Goal: Feedback & Contribution: Submit feedback/report problem

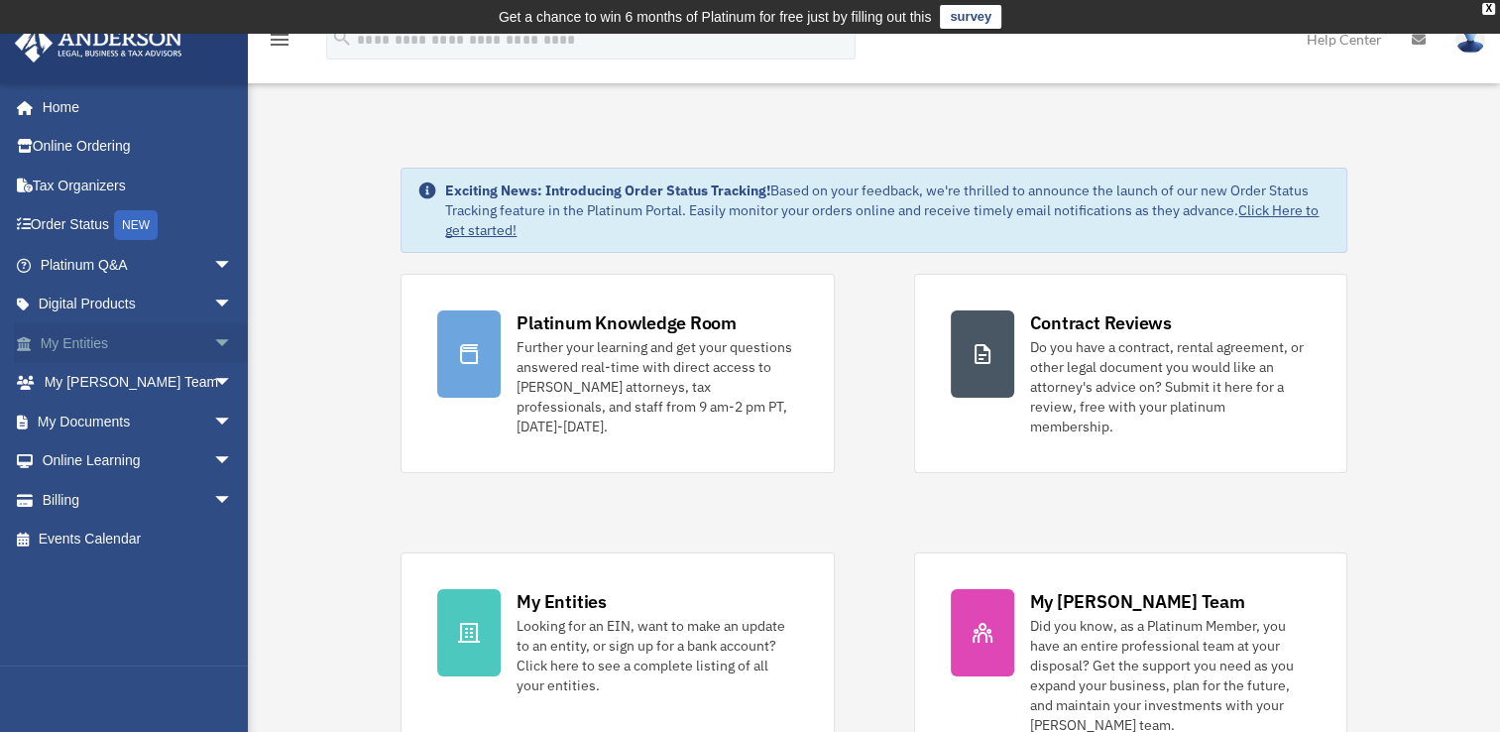
click at [213, 340] on span "arrow_drop_down" at bounding box center [233, 343] width 40 height 41
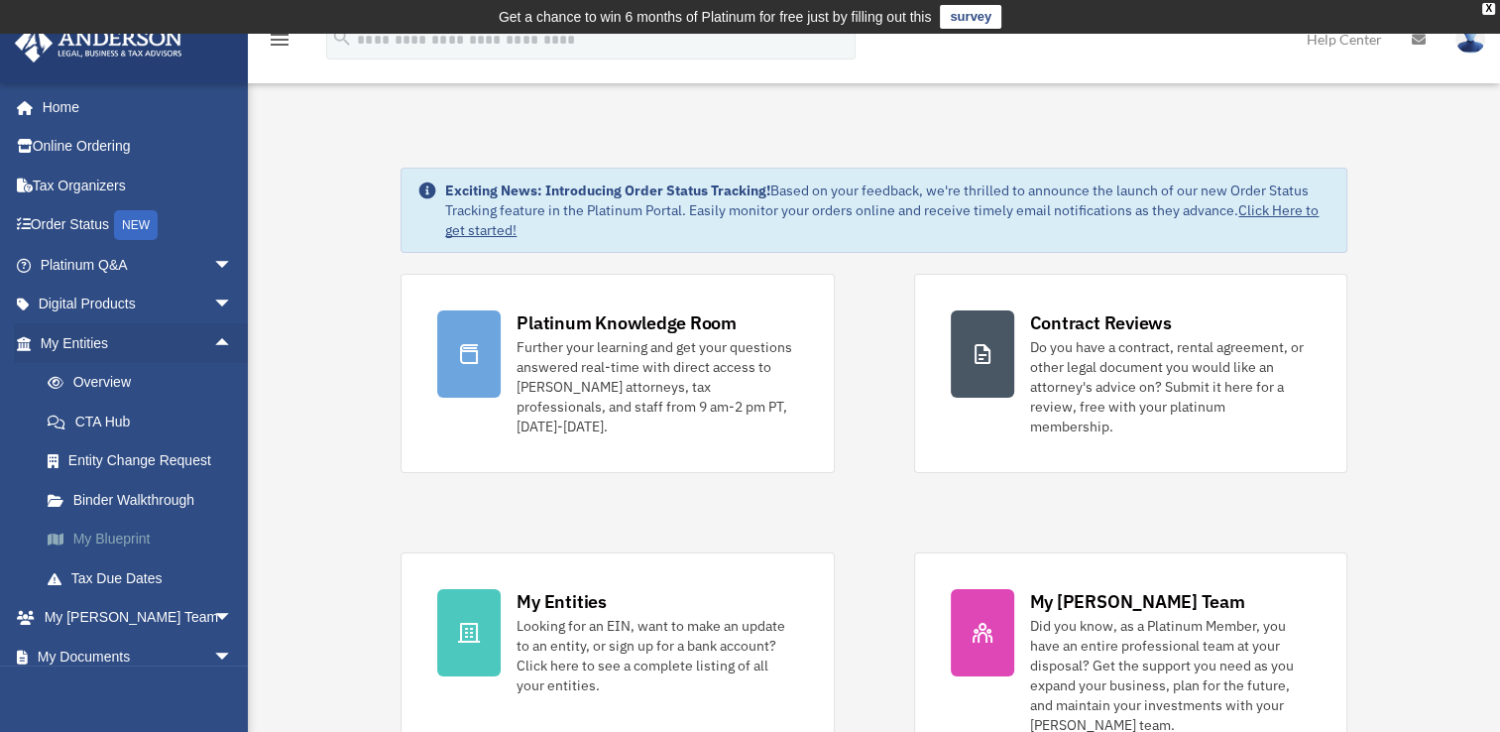
click at [76, 538] on link "My Blueprint" at bounding box center [145, 539] width 235 height 40
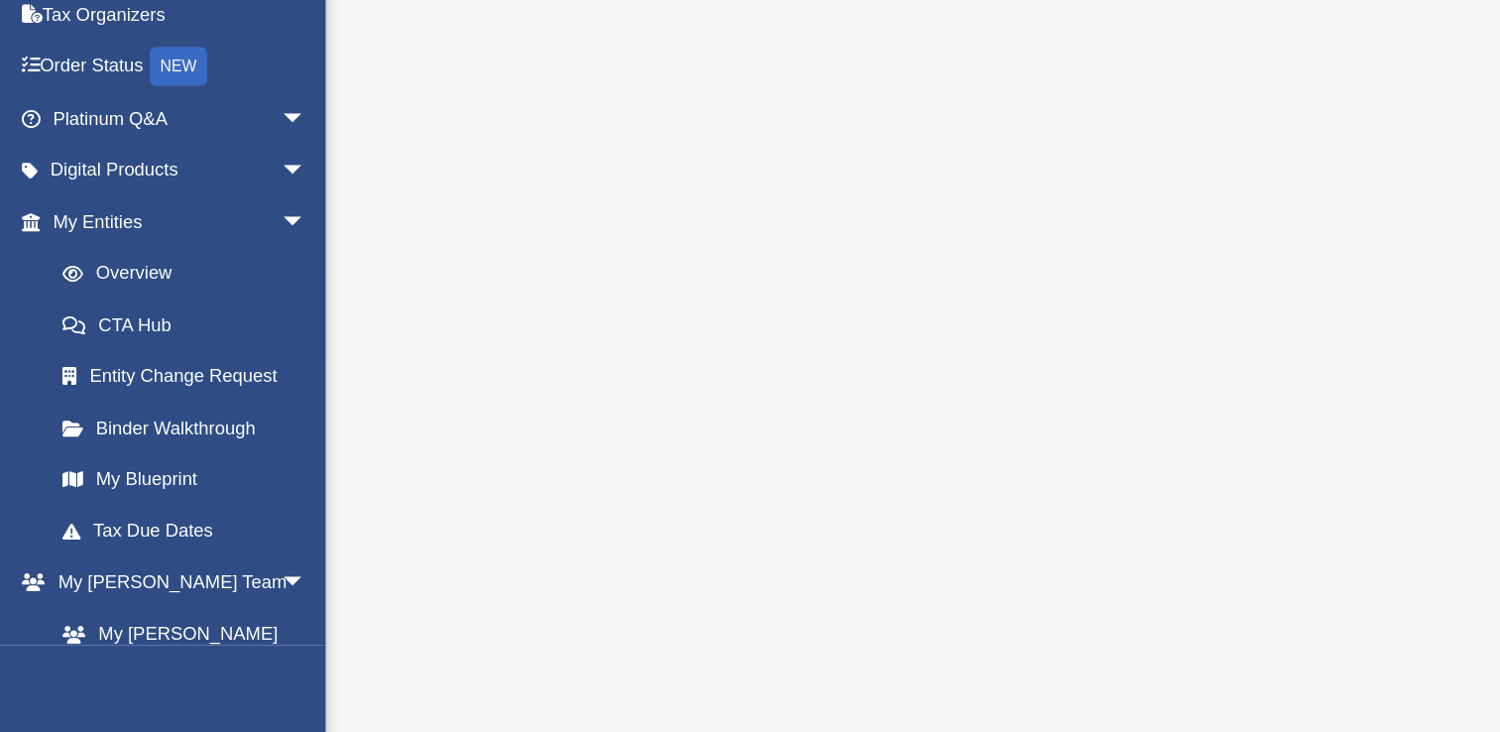
scroll to position [192, 0]
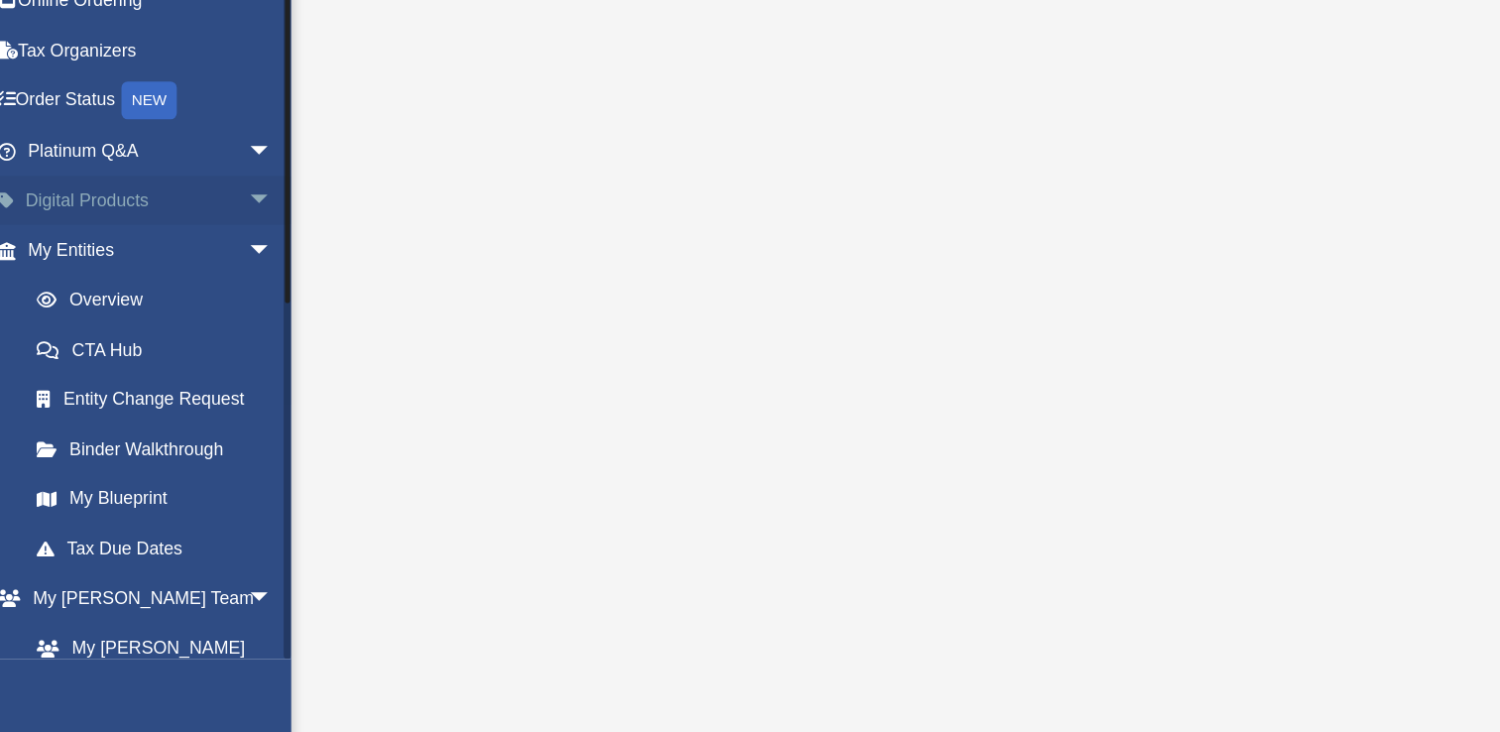
click at [213, 301] on span "arrow_drop_down" at bounding box center [233, 305] width 40 height 41
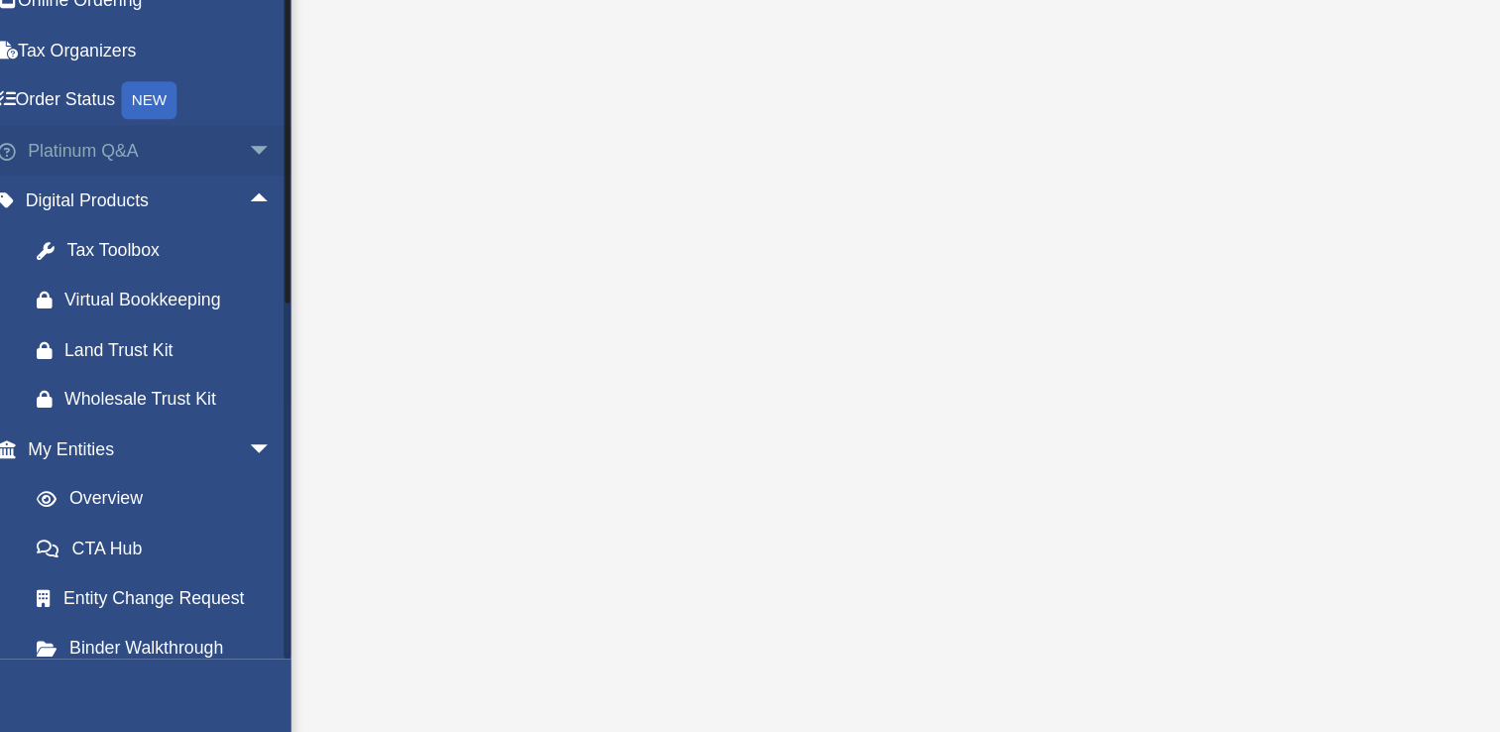
click at [213, 271] on span "arrow_drop_down" at bounding box center [233, 265] width 40 height 41
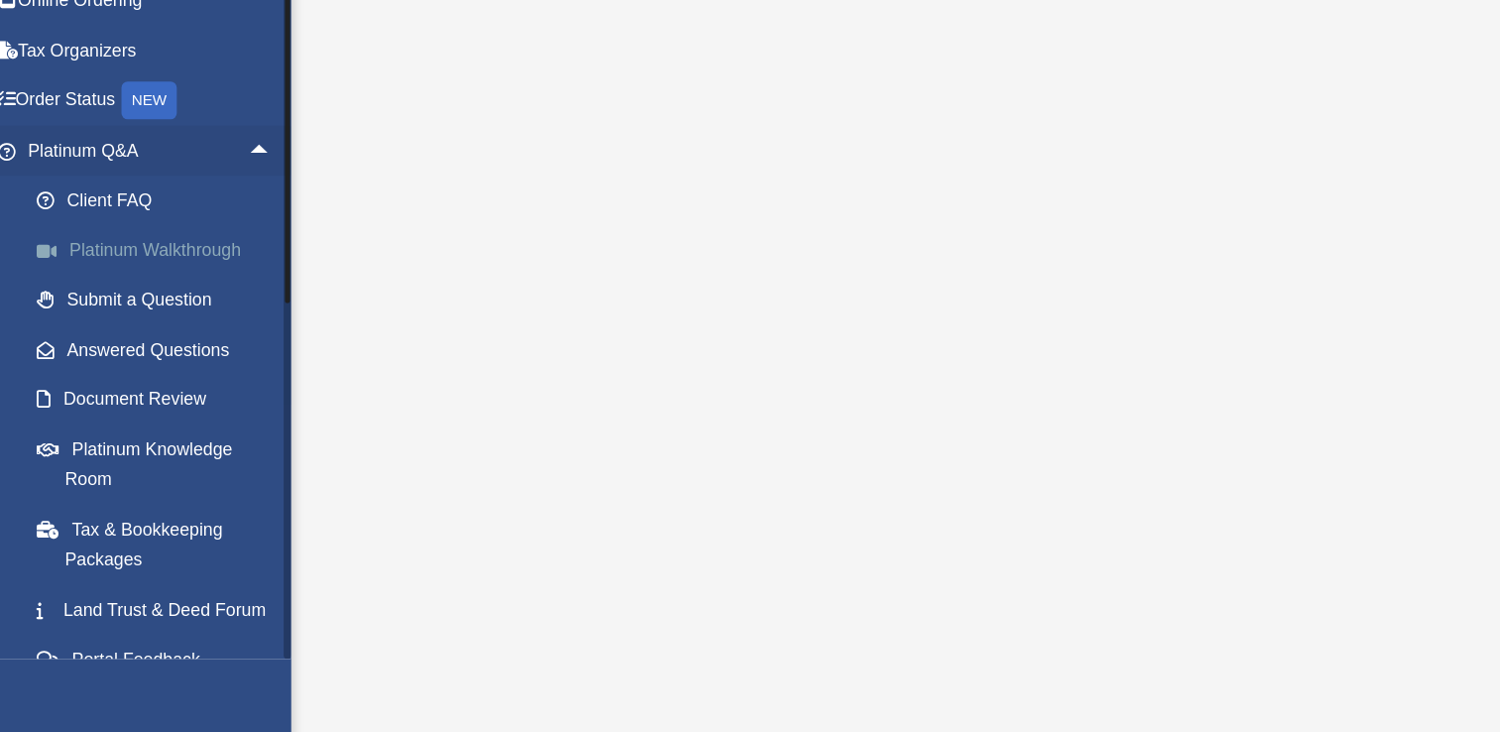
click at [177, 337] on link "Platinum Walkthrough" at bounding box center [145, 343] width 235 height 40
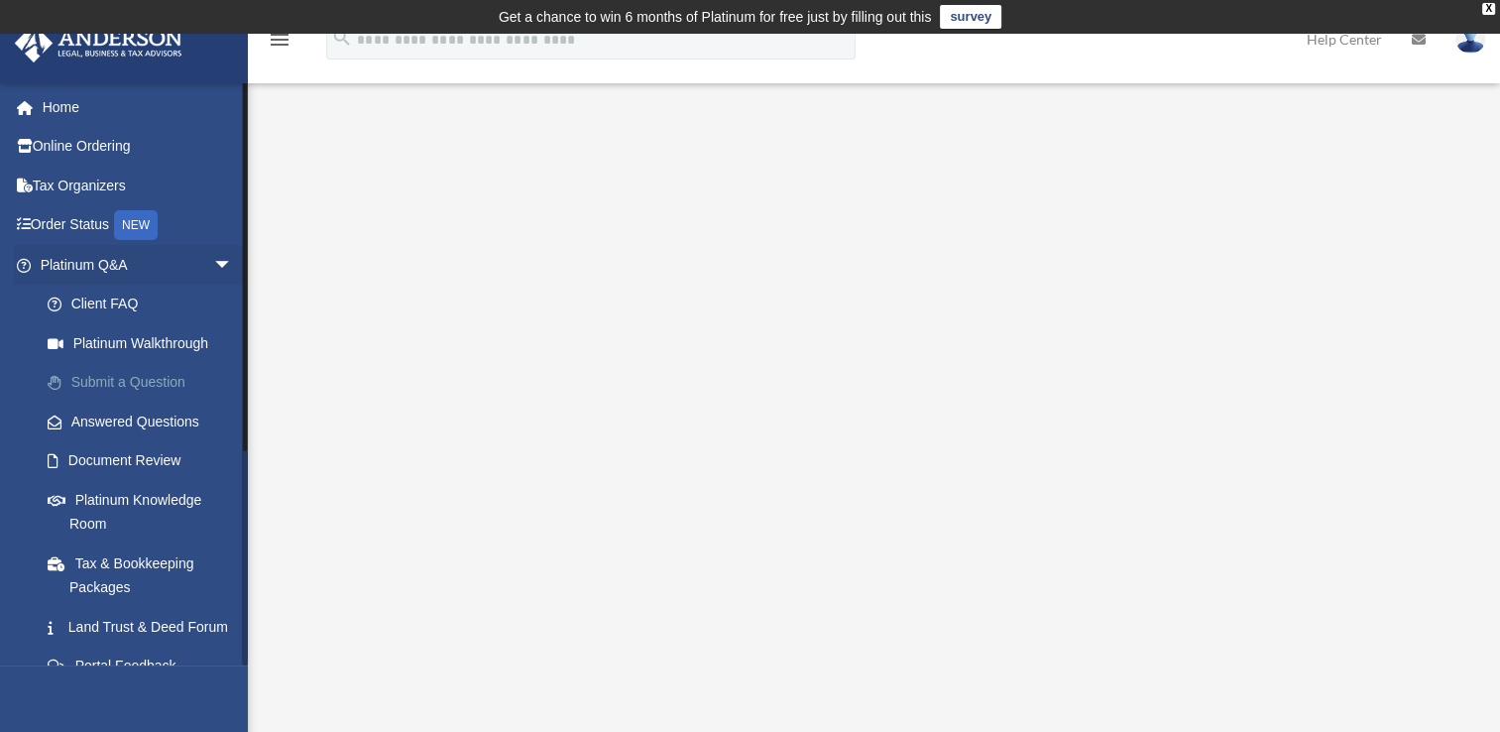
click at [139, 376] on link "Submit a Question" at bounding box center [145, 383] width 235 height 40
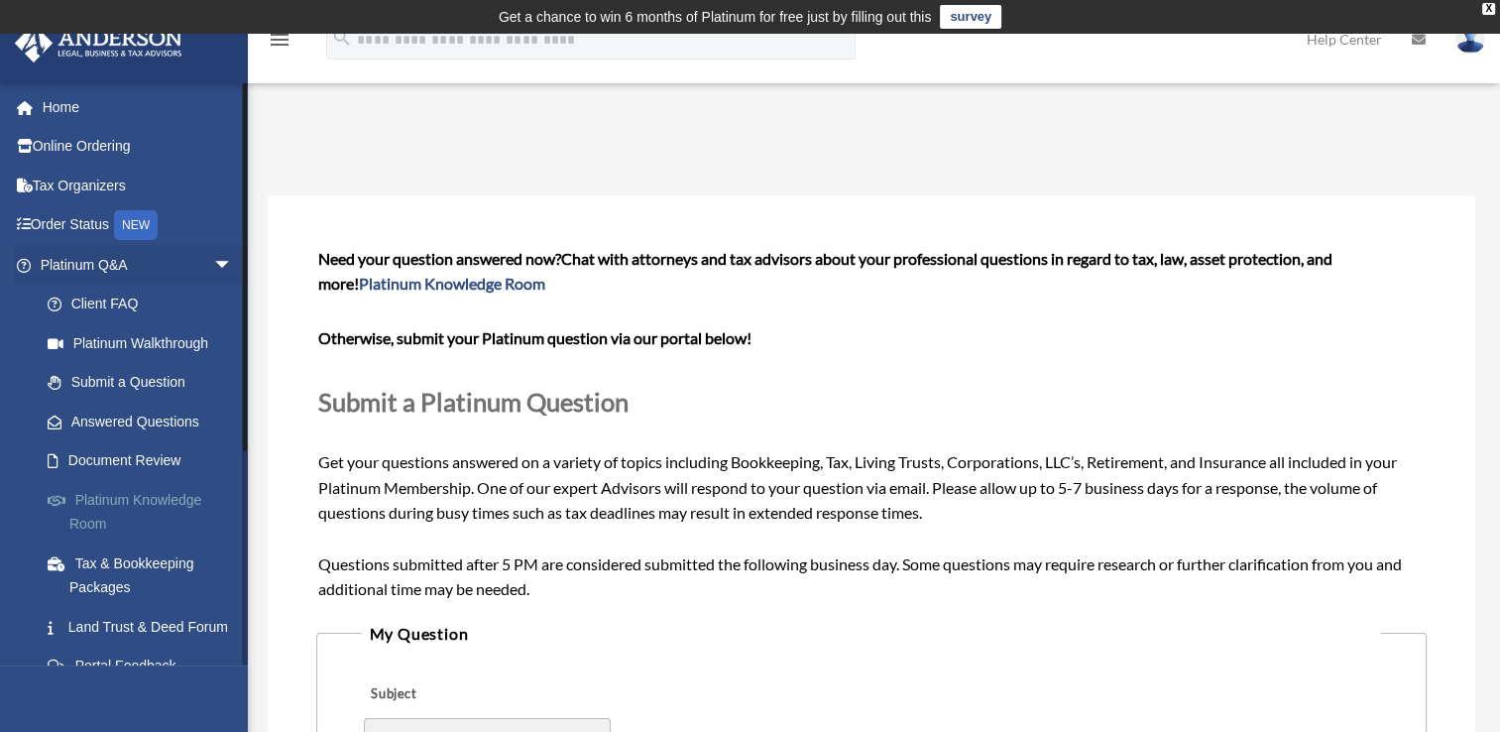
click at [129, 494] on link "Platinum Knowledge Room" at bounding box center [145, 511] width 235 height 63
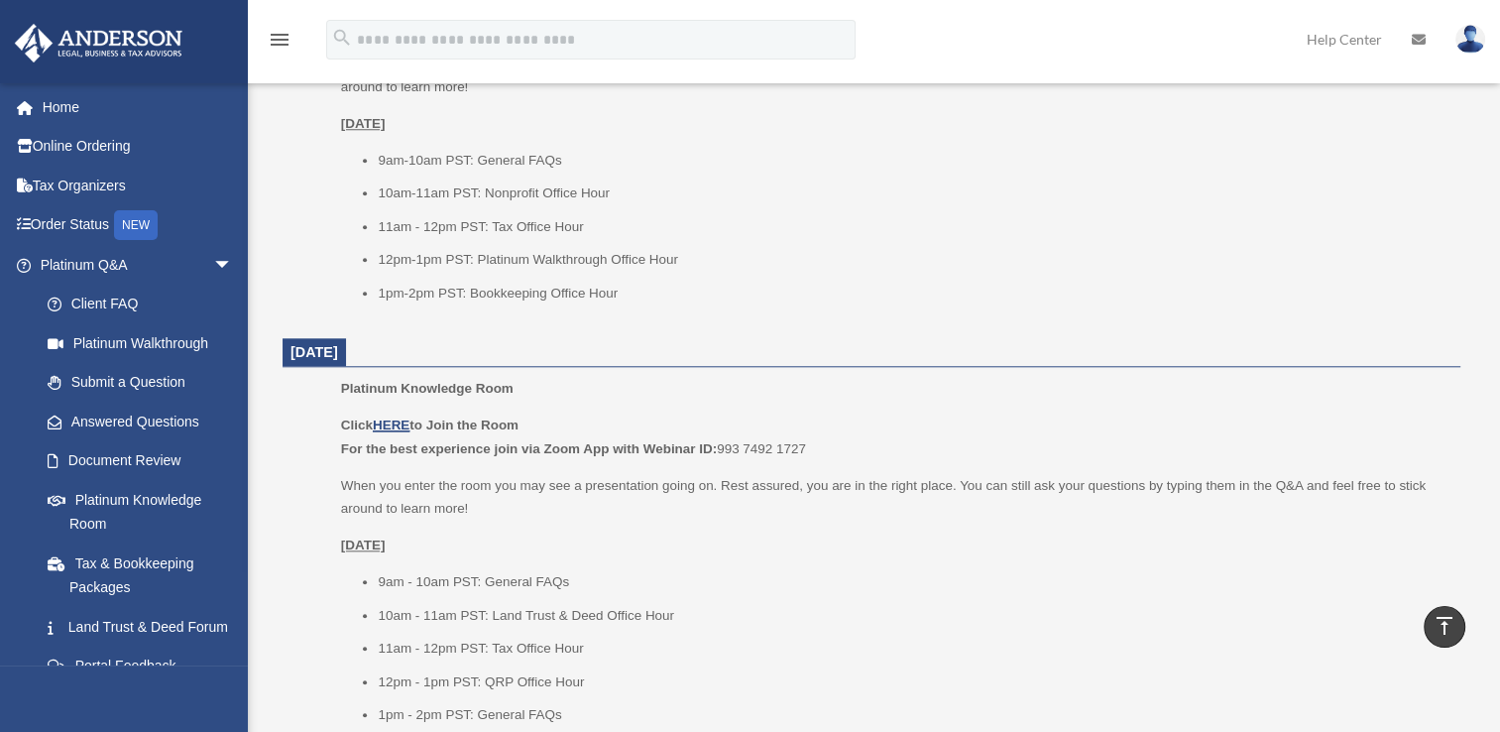
scroll to position [1929, 0]
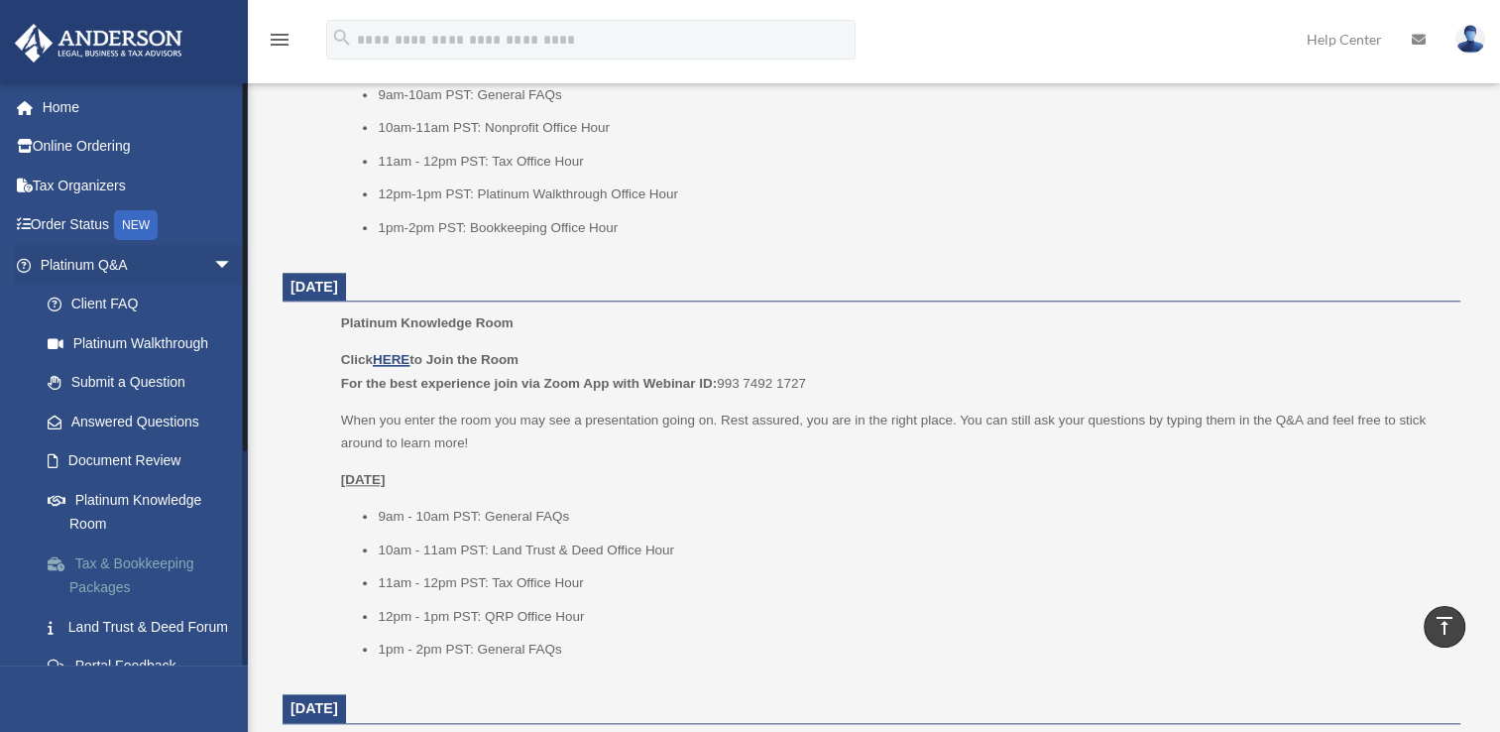
click at [158, 558] on link "Tax & Bookkeeping Packages" at bounding box center [145, 574] width 235 height 63
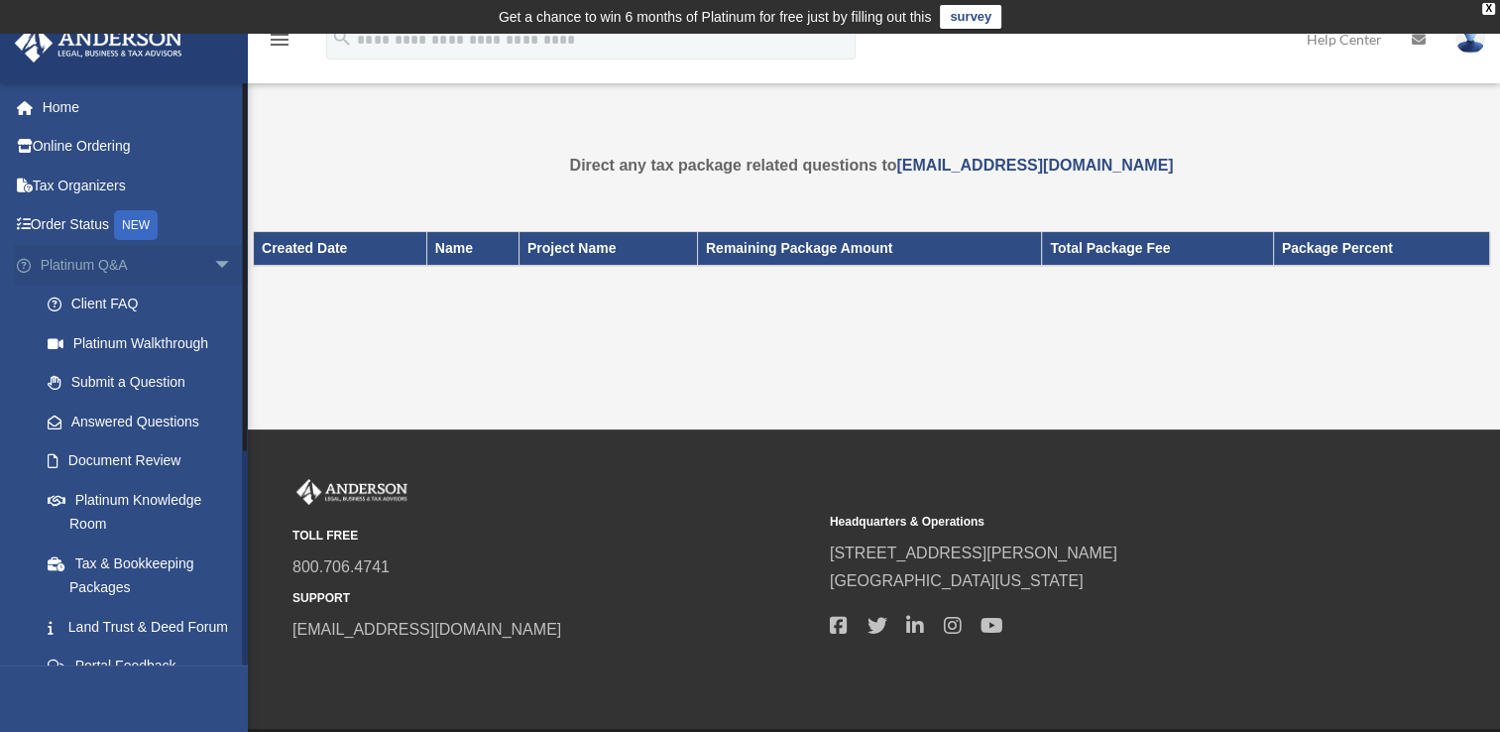
click at [215, 263] on span "arrow_drop_down" at bounding box center [233, 265] width 40 height 41
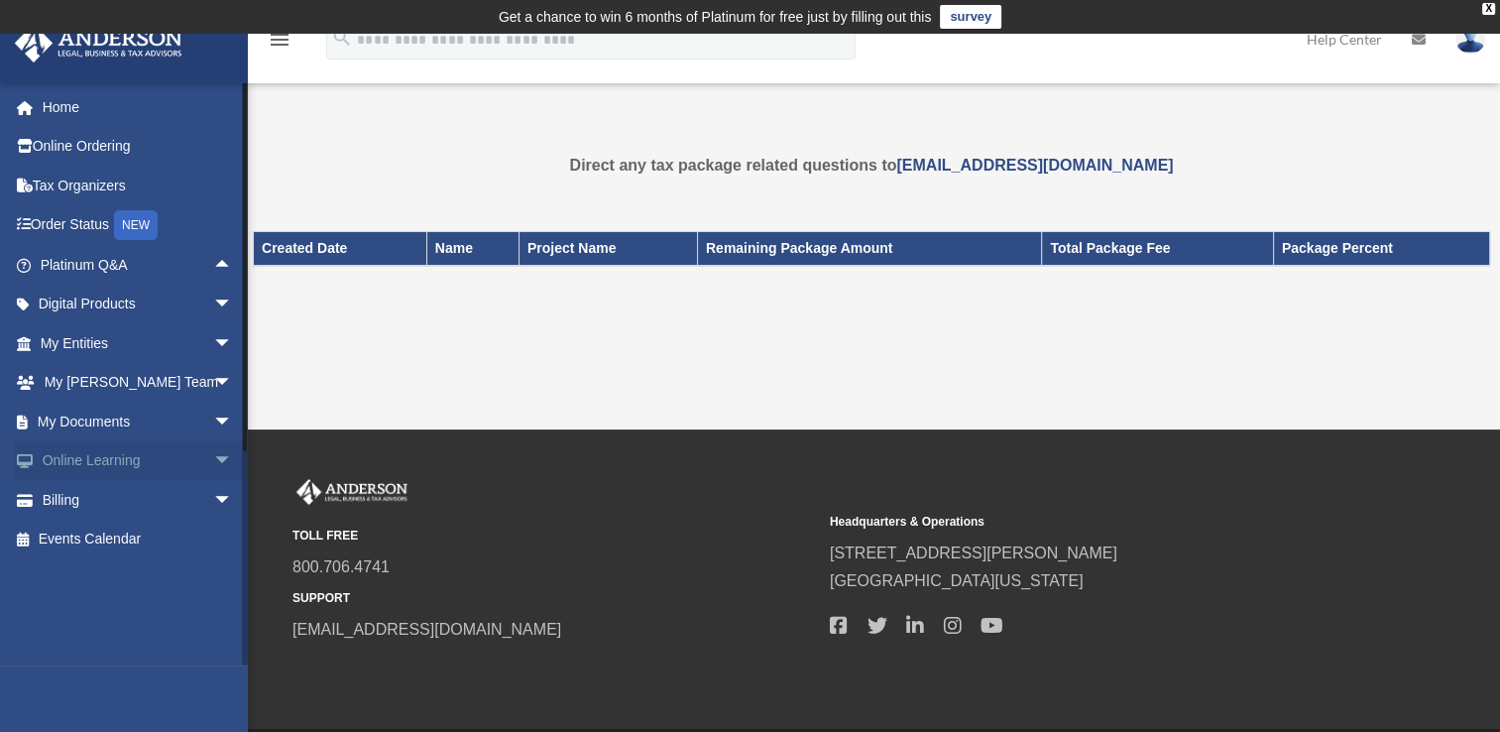
click at [213, 462] on span "arrow_drop_down" at bounding box center [233, 461] width 40 height 41
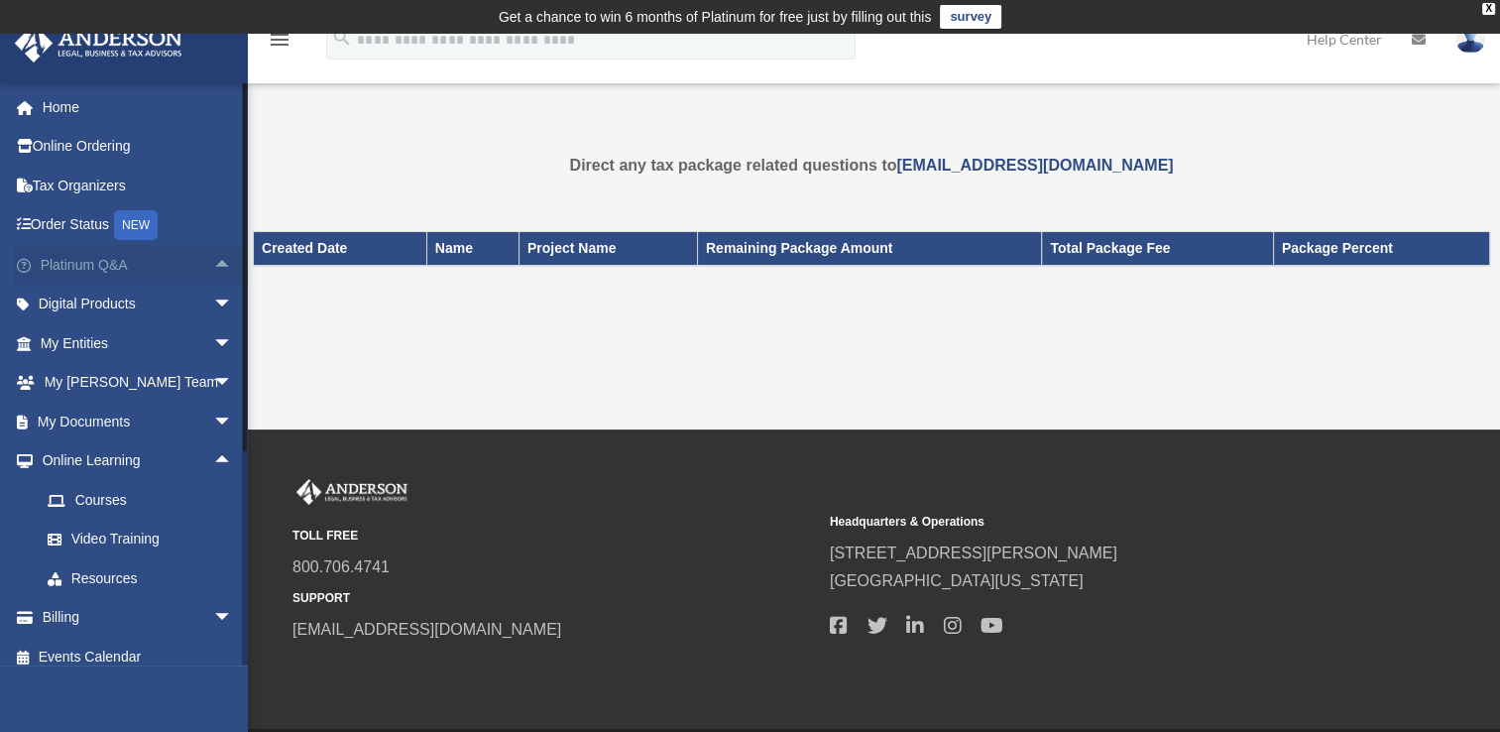
click at [213, 263] on span "arrow_drop_up" at bounding box center [233, 265] width 40 height 41
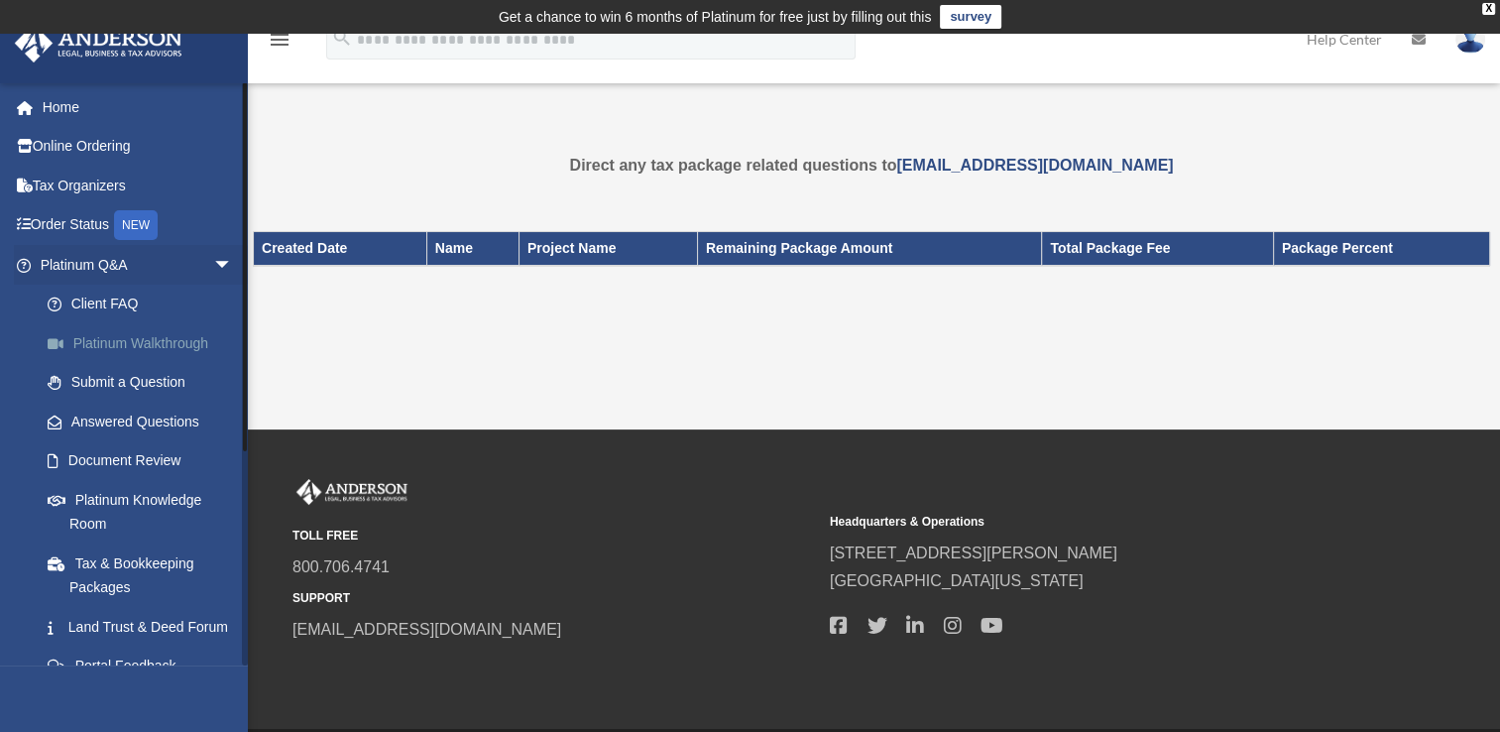
click at [121, 335] on link "Platinum Walkthrough" at bounding box center [145, 343] width 235 height 40
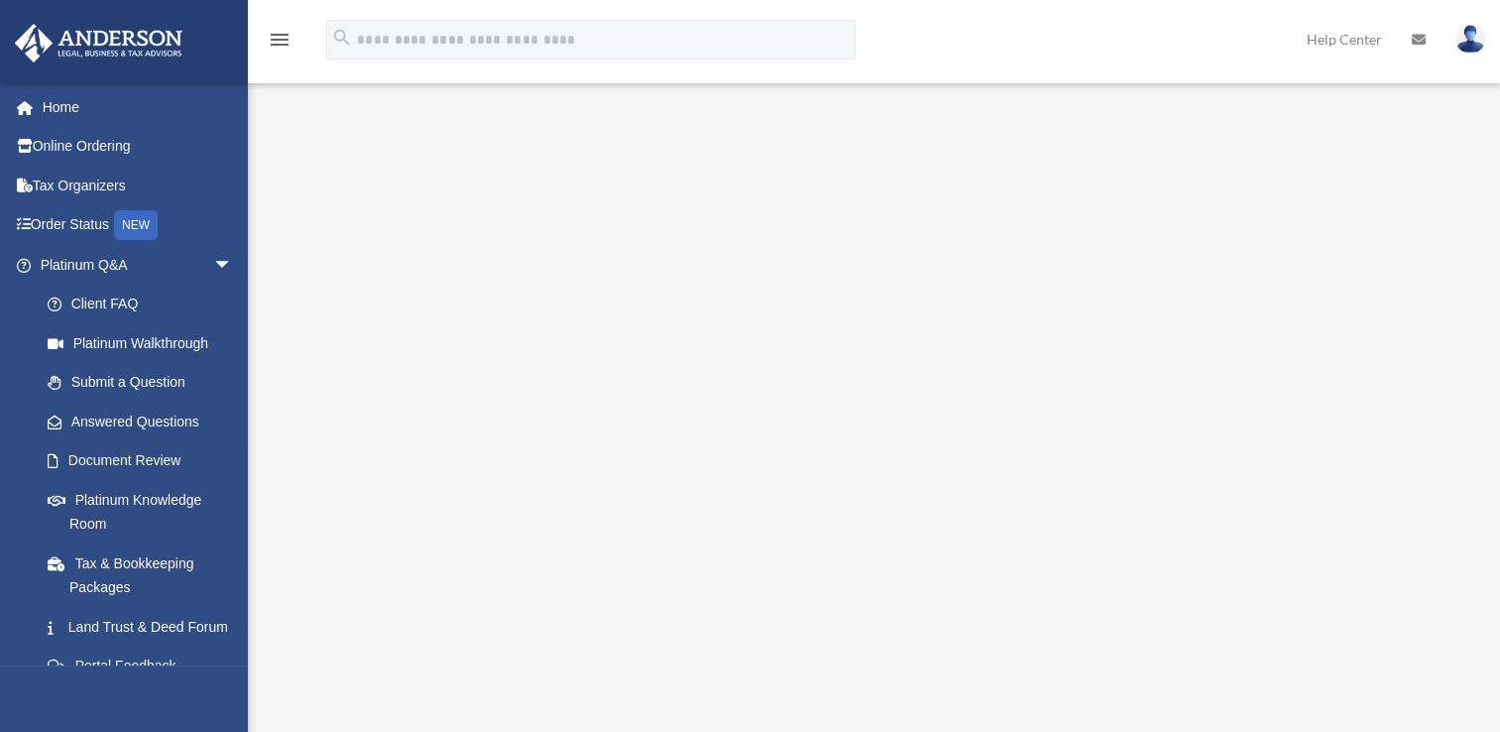
scroll to position [40, 0]
click at [213, 268] on span "arrow_drop_down" at bounding box center [233, 265] width 40 height 41
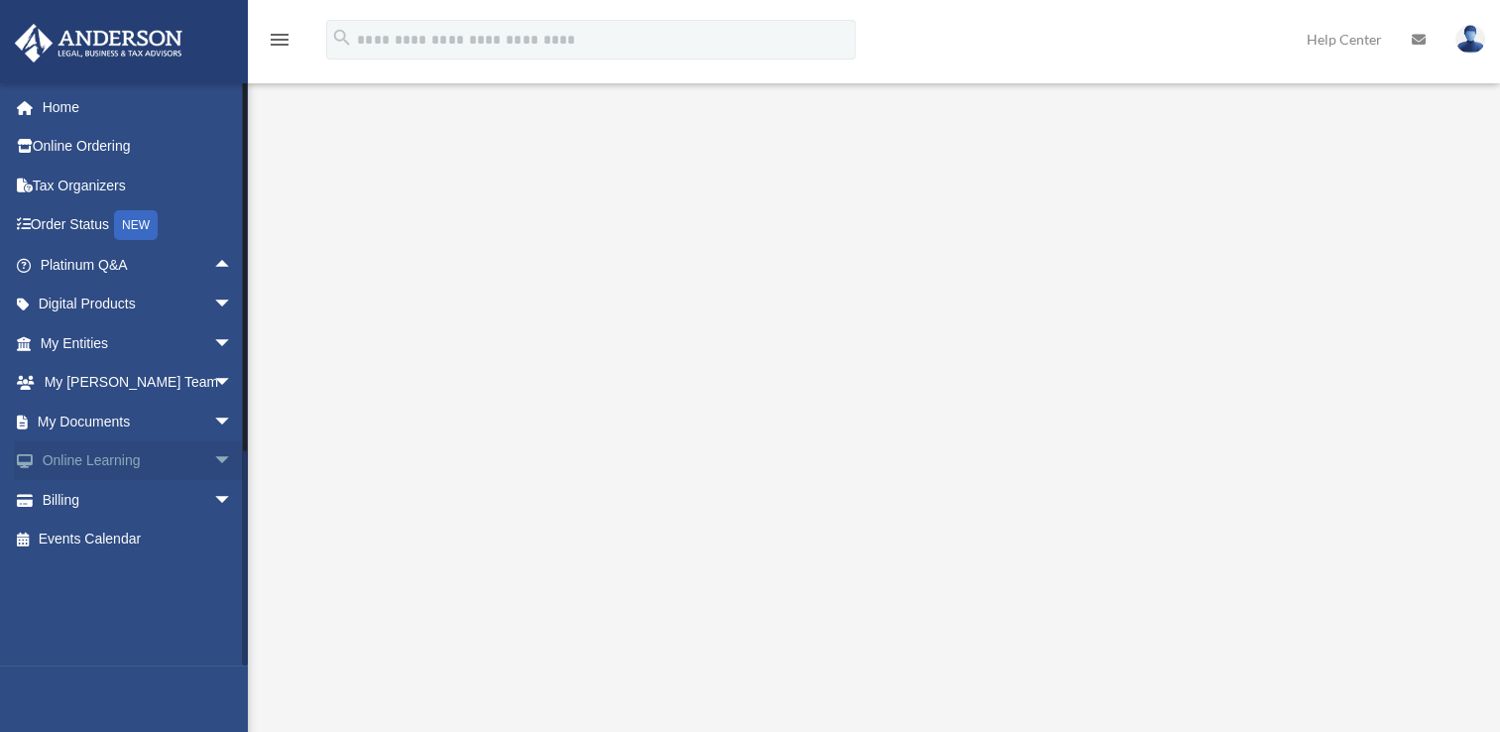
click at [213, 458] on span "arrow_drop_down" at bounding box center [233, 461] width 40 height 41
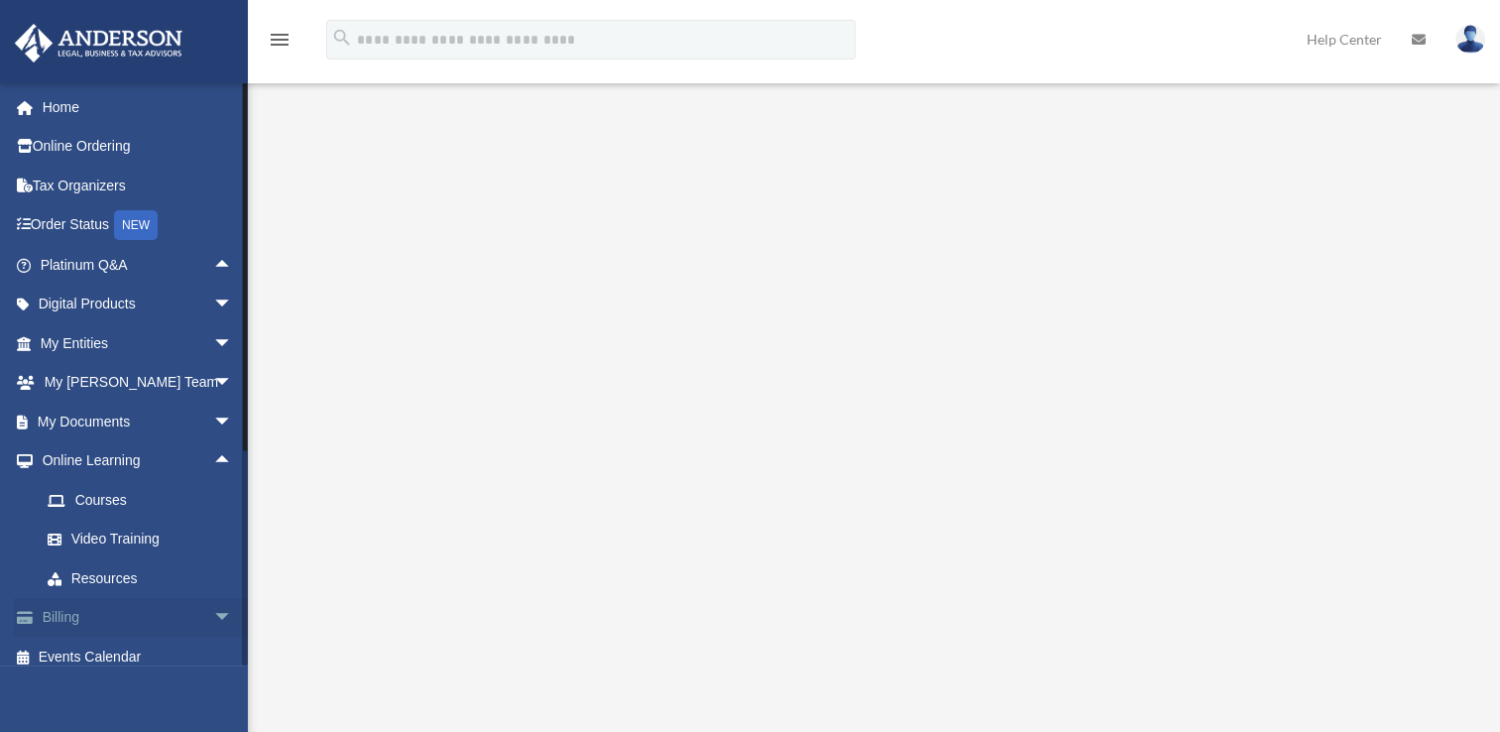
click at [213, 617] on span "arrow_drop_down" at bounding box center [233, 618] width 40 height 41
click at [141, 650] on link "$ Open Invoices" at bounding box center [145, 656] width 235 height 41
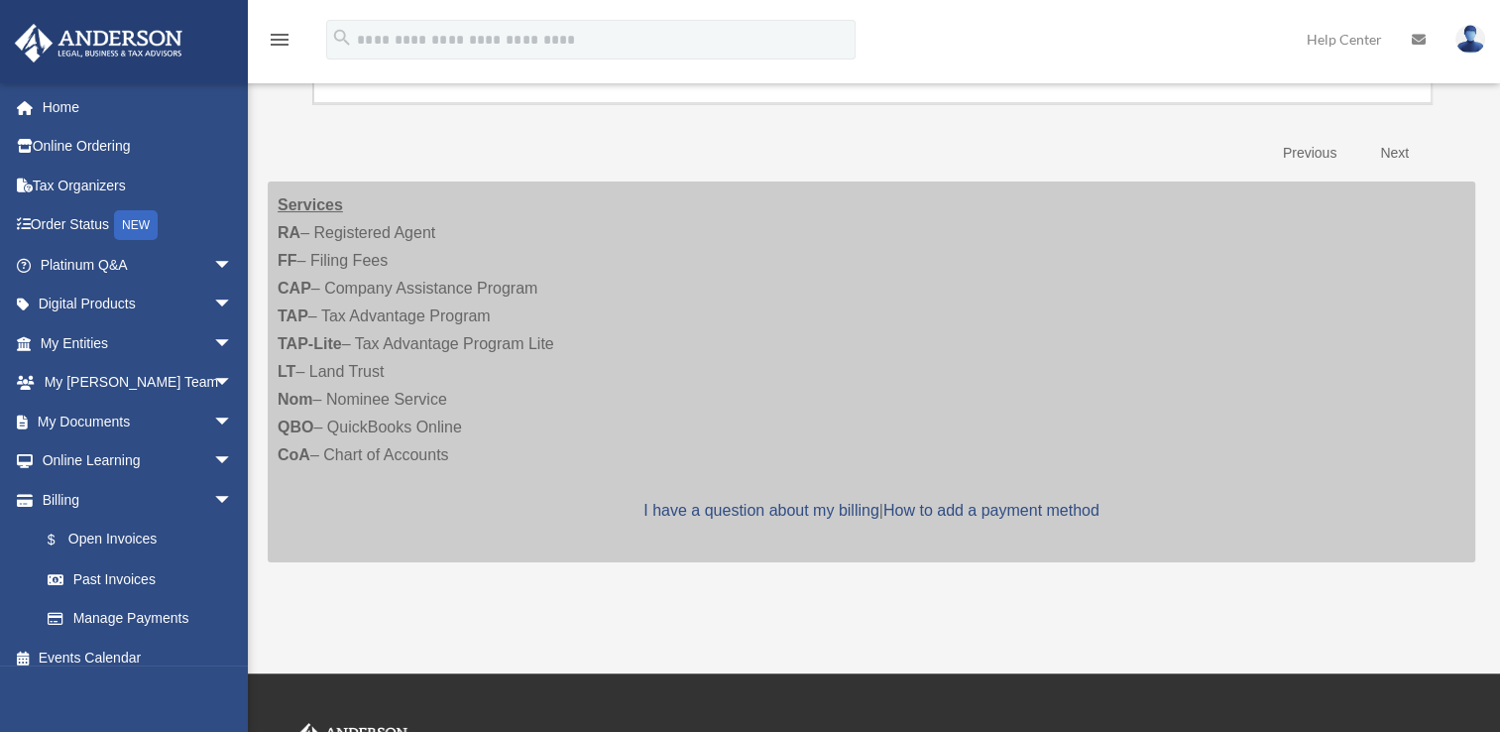
scroll to position [462, 0]
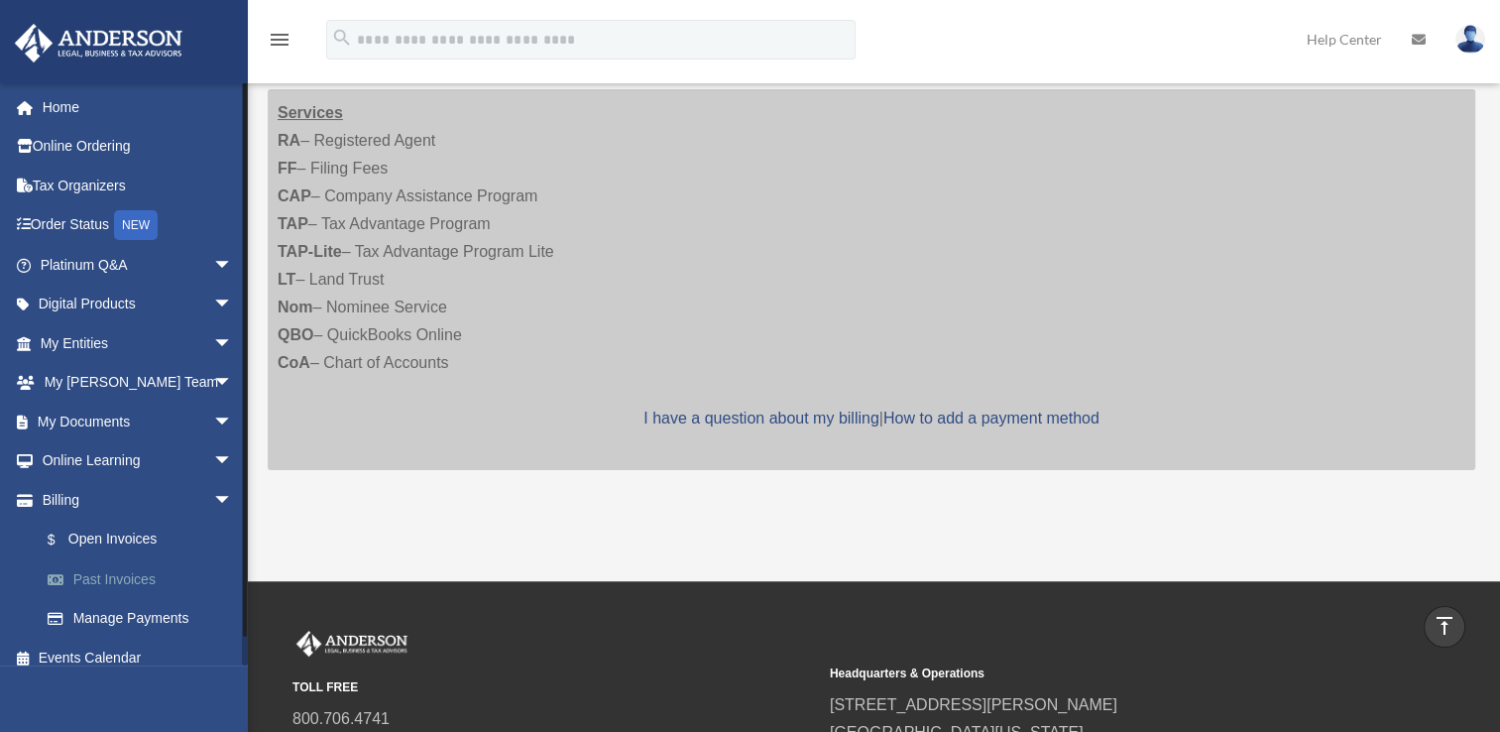
click at [131, 576] on link "Past Invoices" at bounding box center [145, 579] width 235 height 40
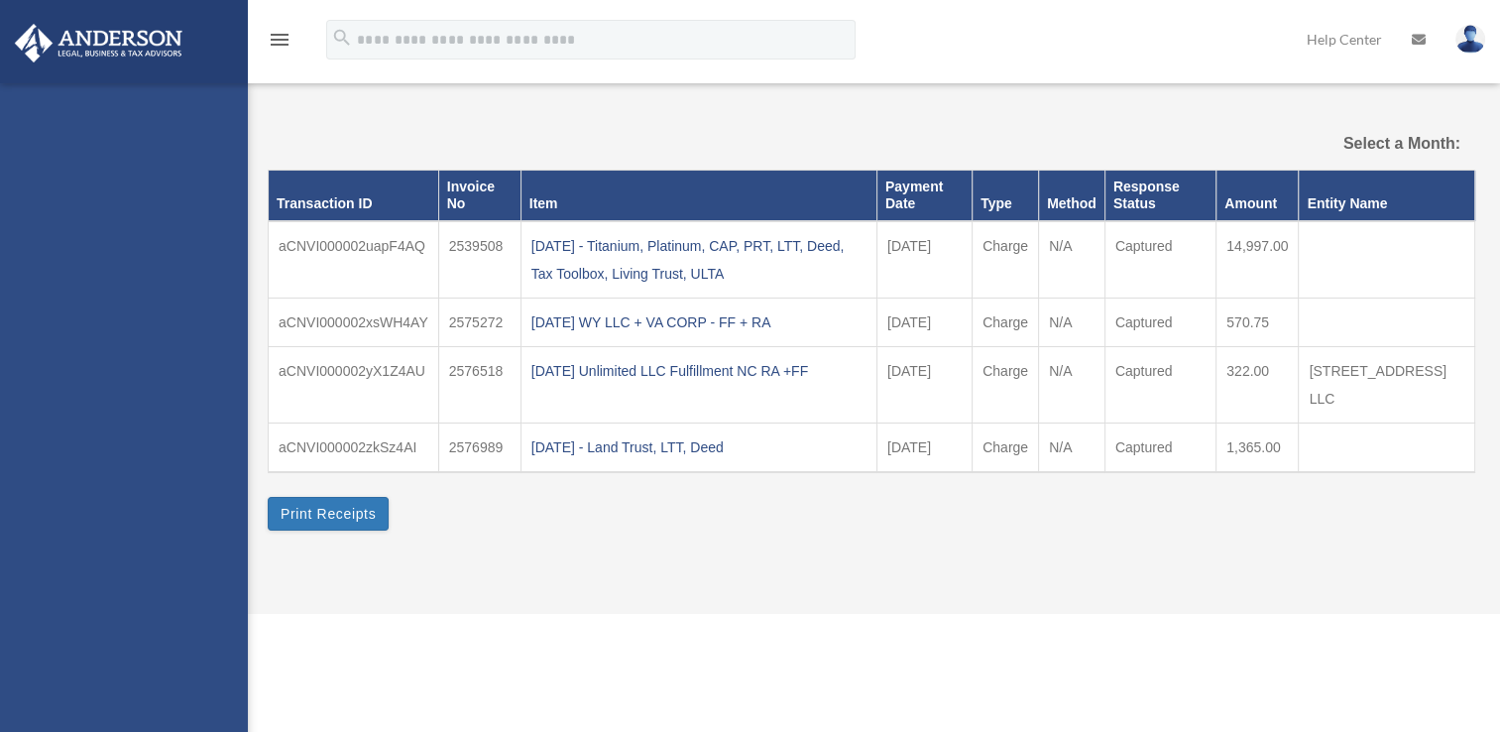
select select
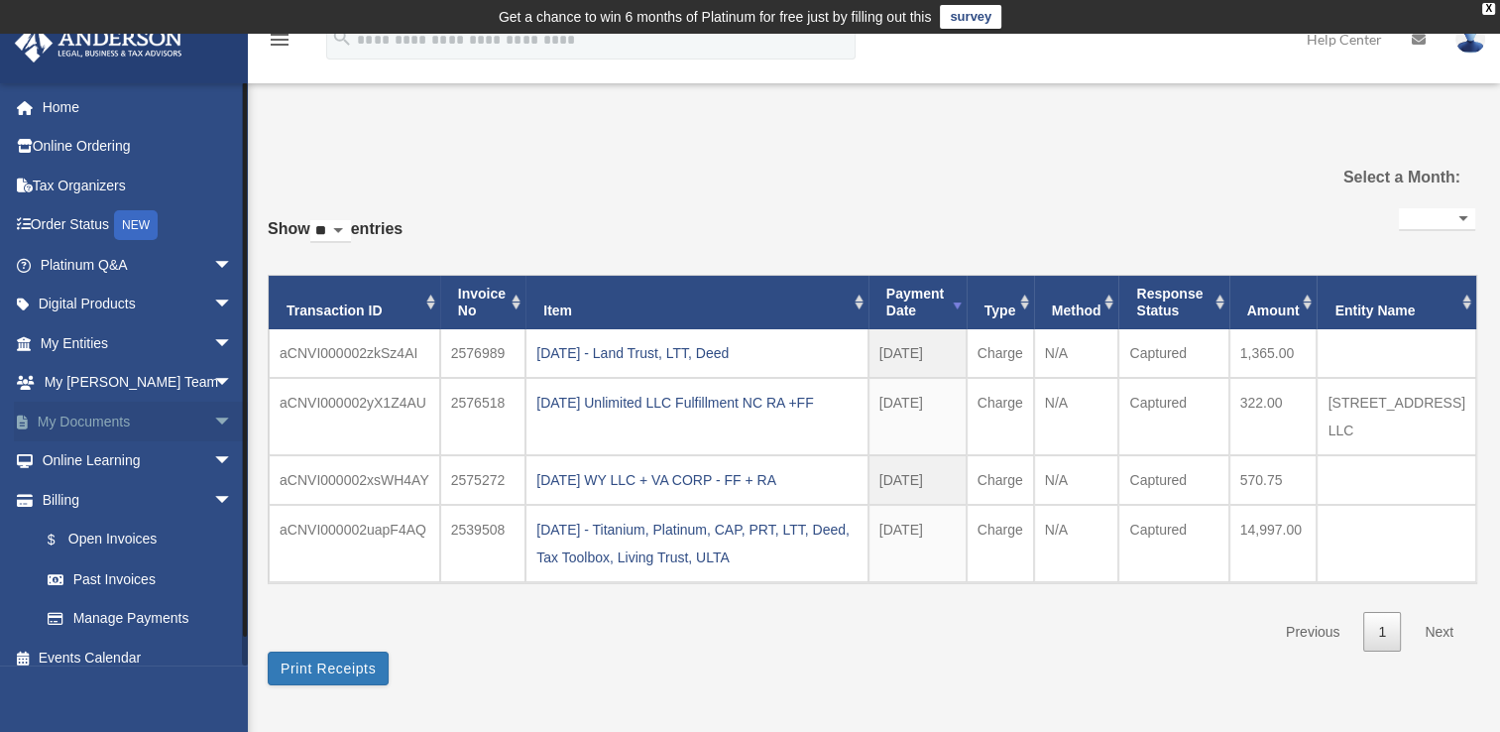
click at [213, 429] on span "arrow_drop_down" at bounding box center [233, 421] width 40 height 41
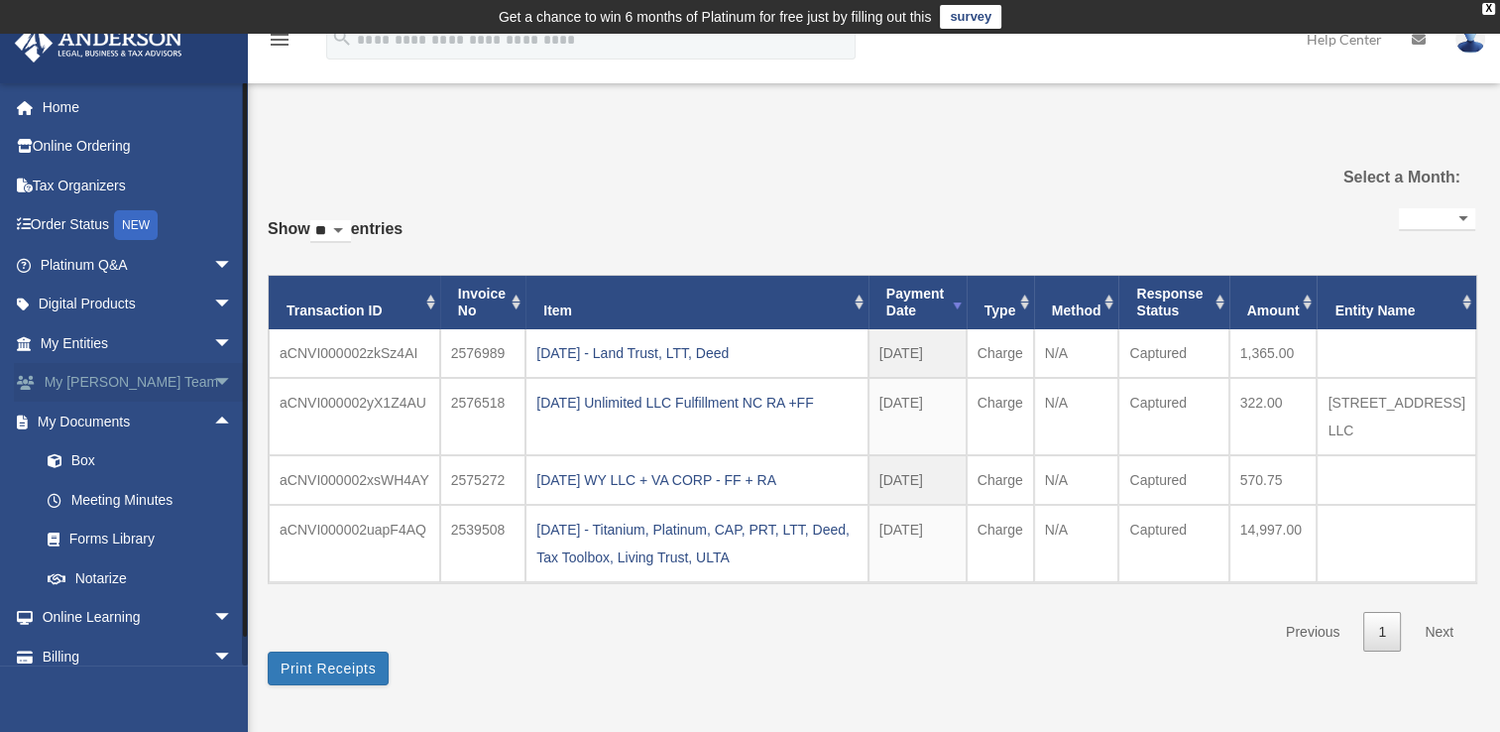
click at [213, 386] on span "arrow_drop_down" at bounding box center [233, 383] width 40 height 41
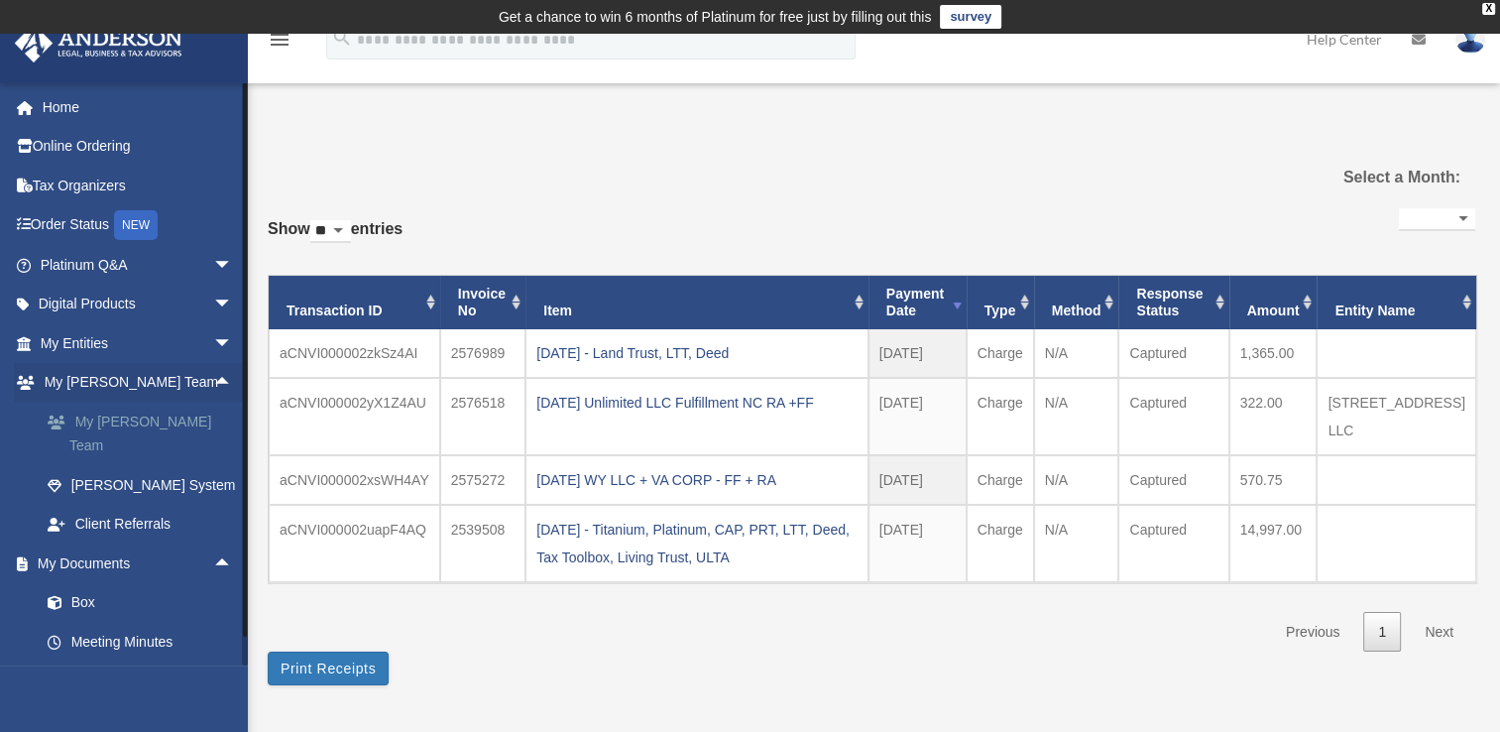
click at [162, 422] on link "My [PERSON_NAME] Team" at bounding box center [145, 432] width 235 height 63
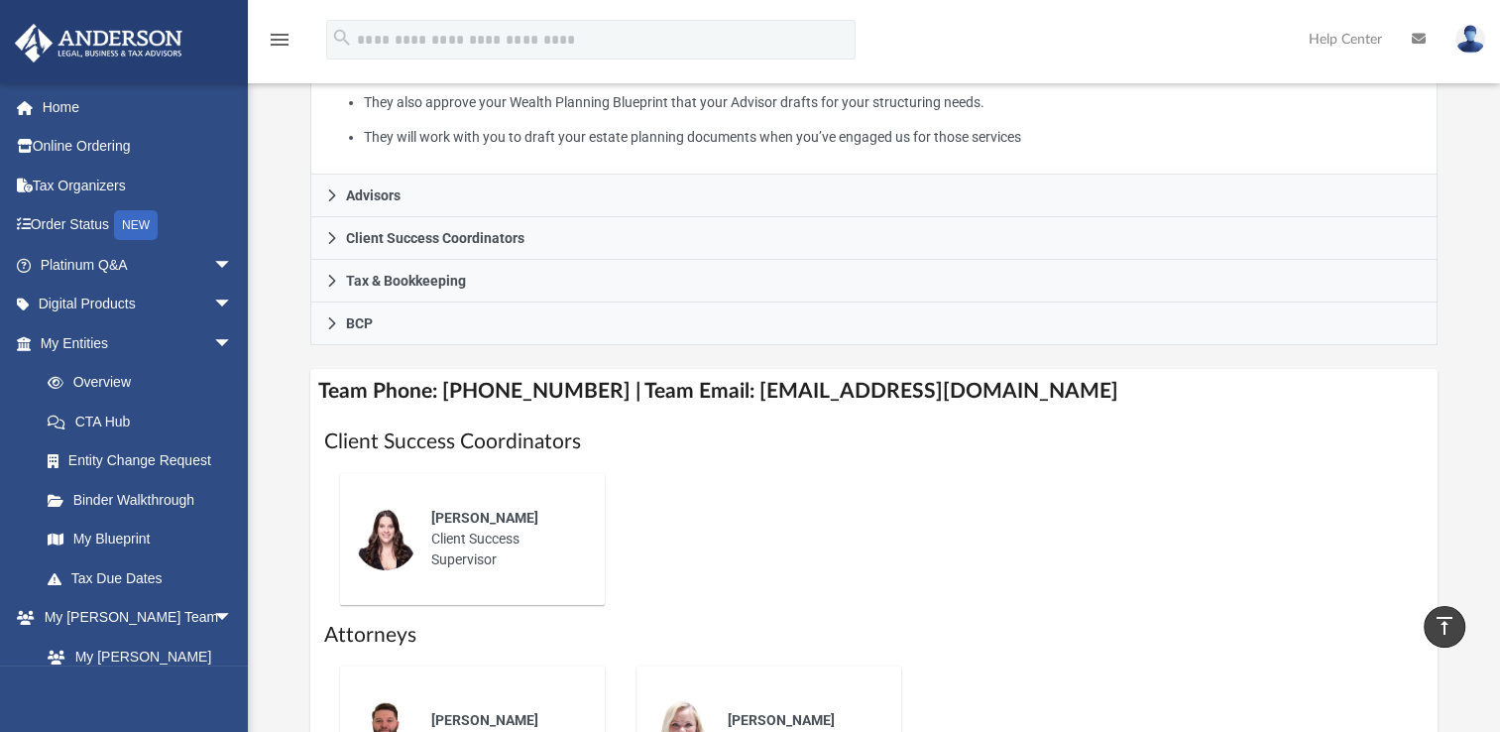
scroll to position [436, 0]
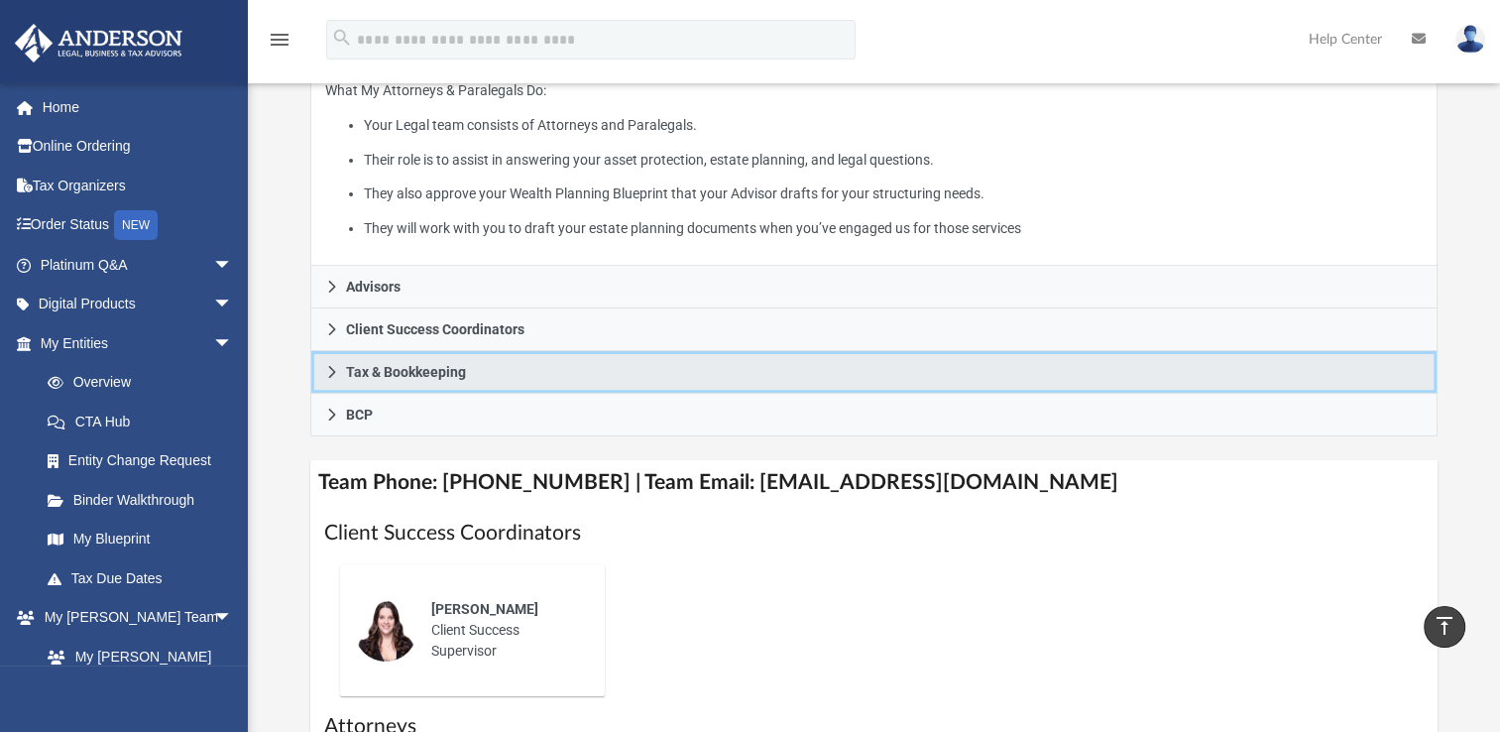
click at [323, 378] on link "Tax & Bookkeeping" at bounding box center [873, 372] width 1127 height 43
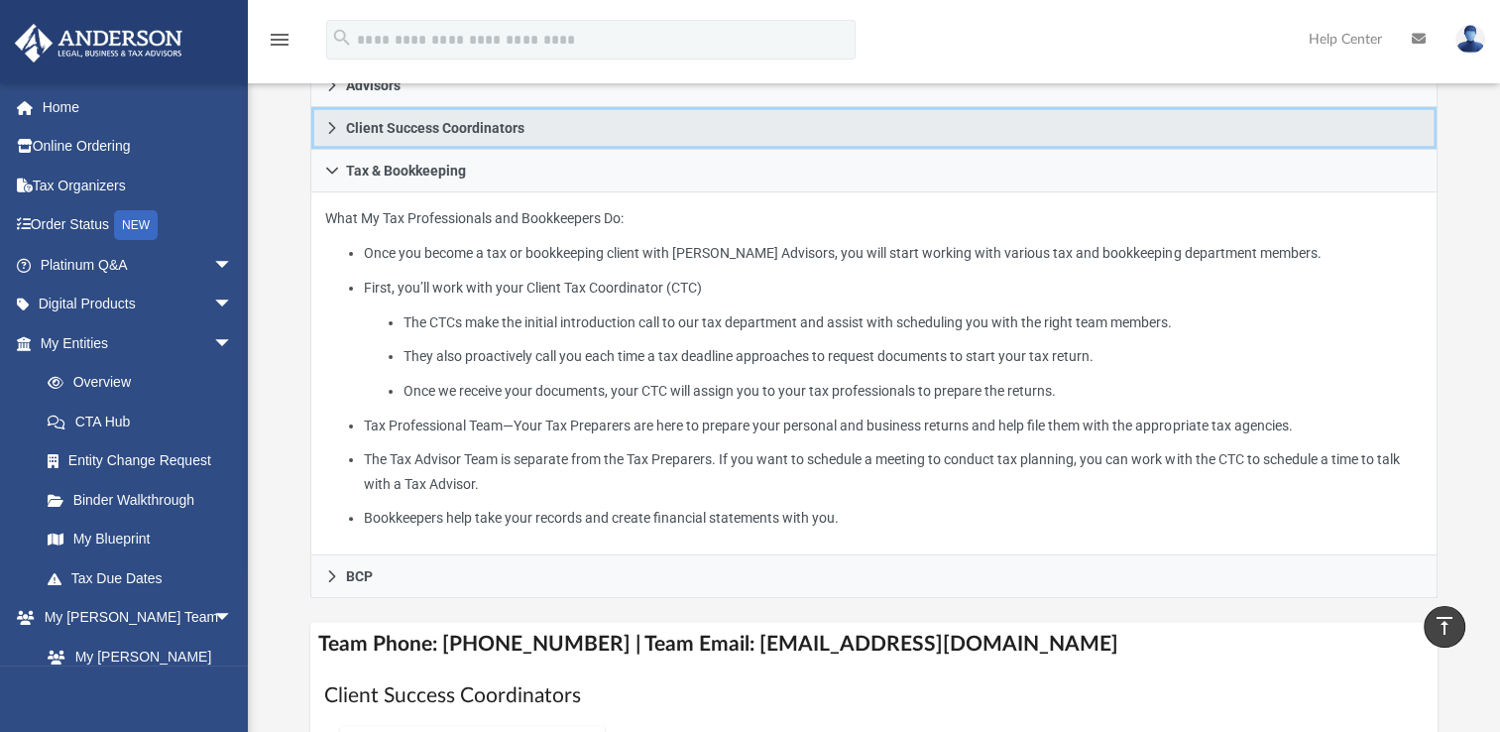
click at [340, 128] on link "Client Success Coordinators" at bounding box center [873, 128] width 1127 height 43
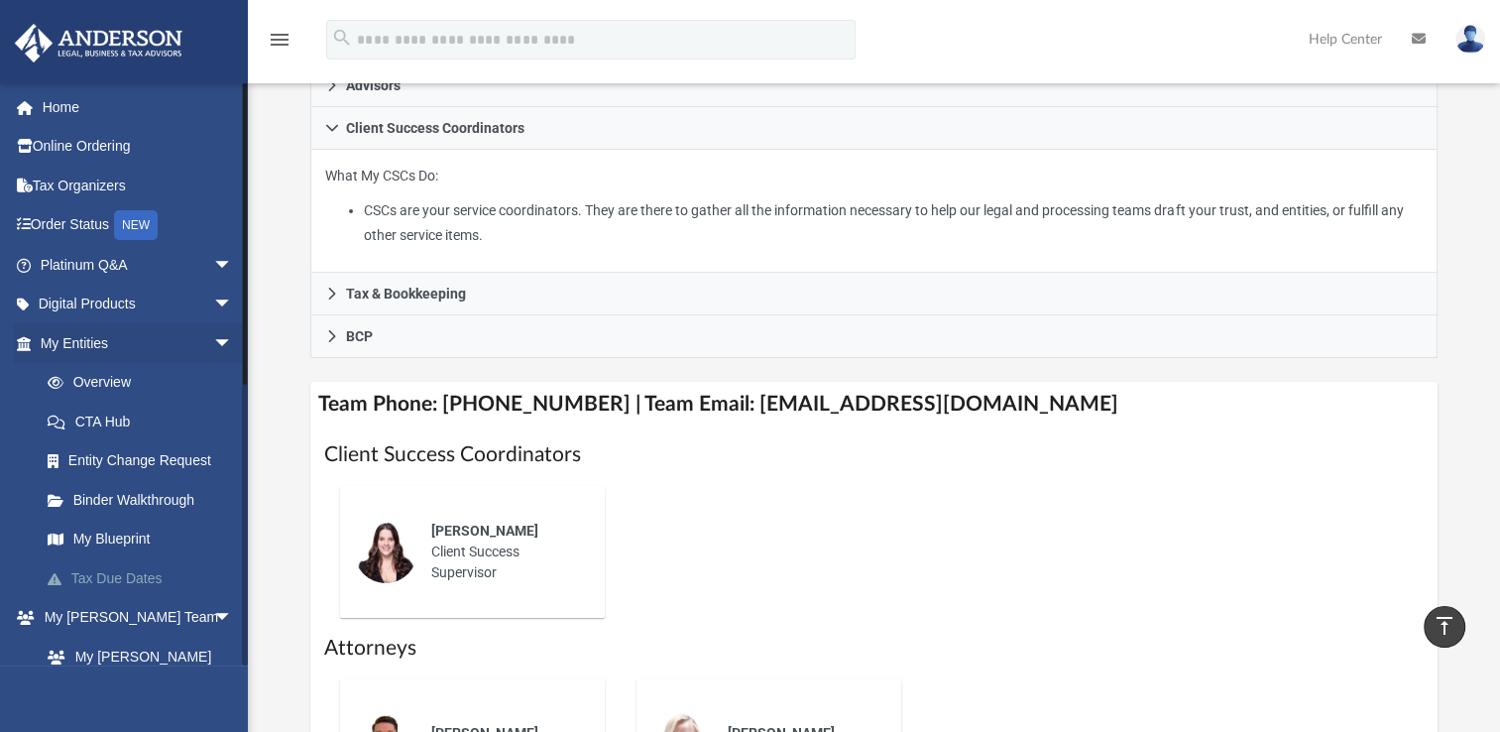
click at [161, 574] on link "Tax Due Dates" at bounding box center [145, 578] width 235 height 40
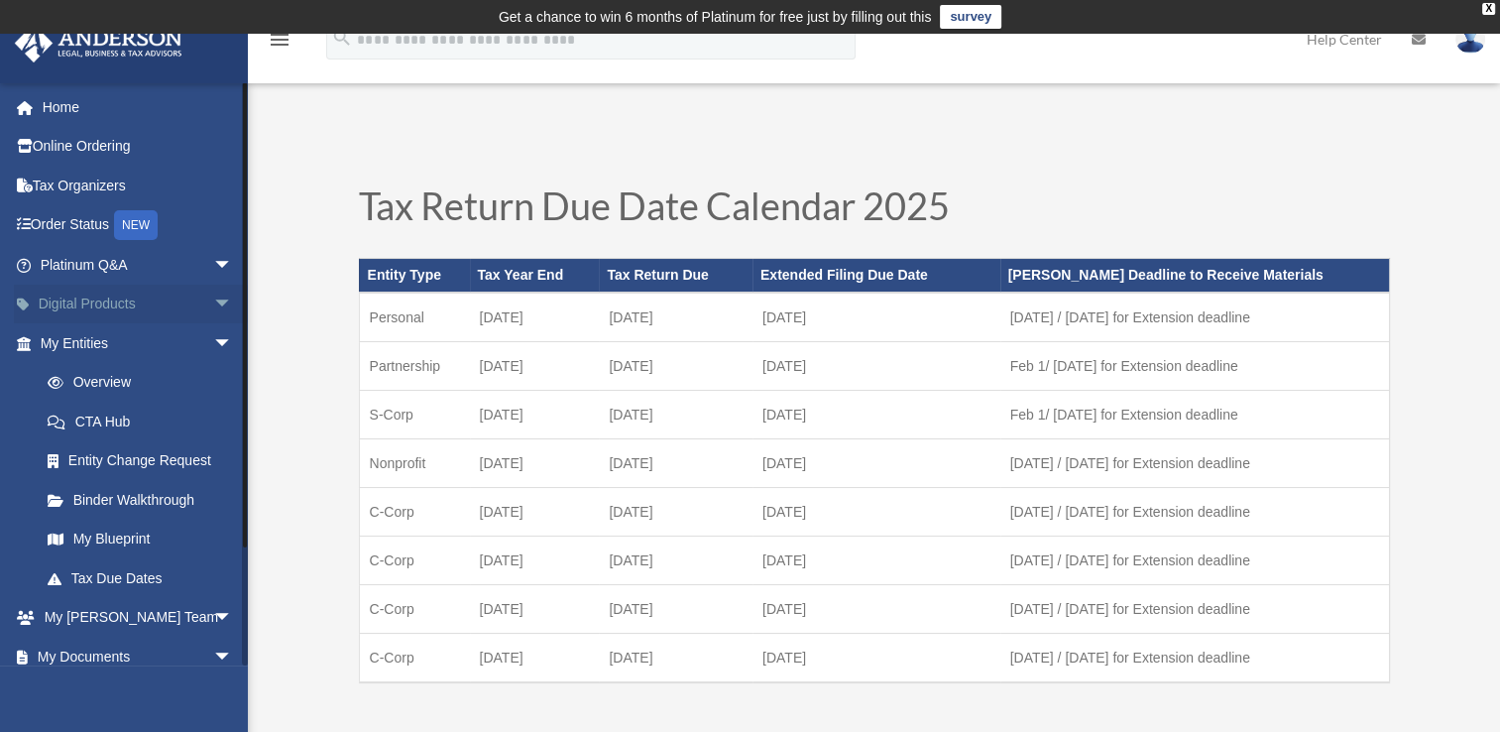
click at [213, 300] on span "arrow_drop_down" at bounding box center [233, 305] width 40 height 41
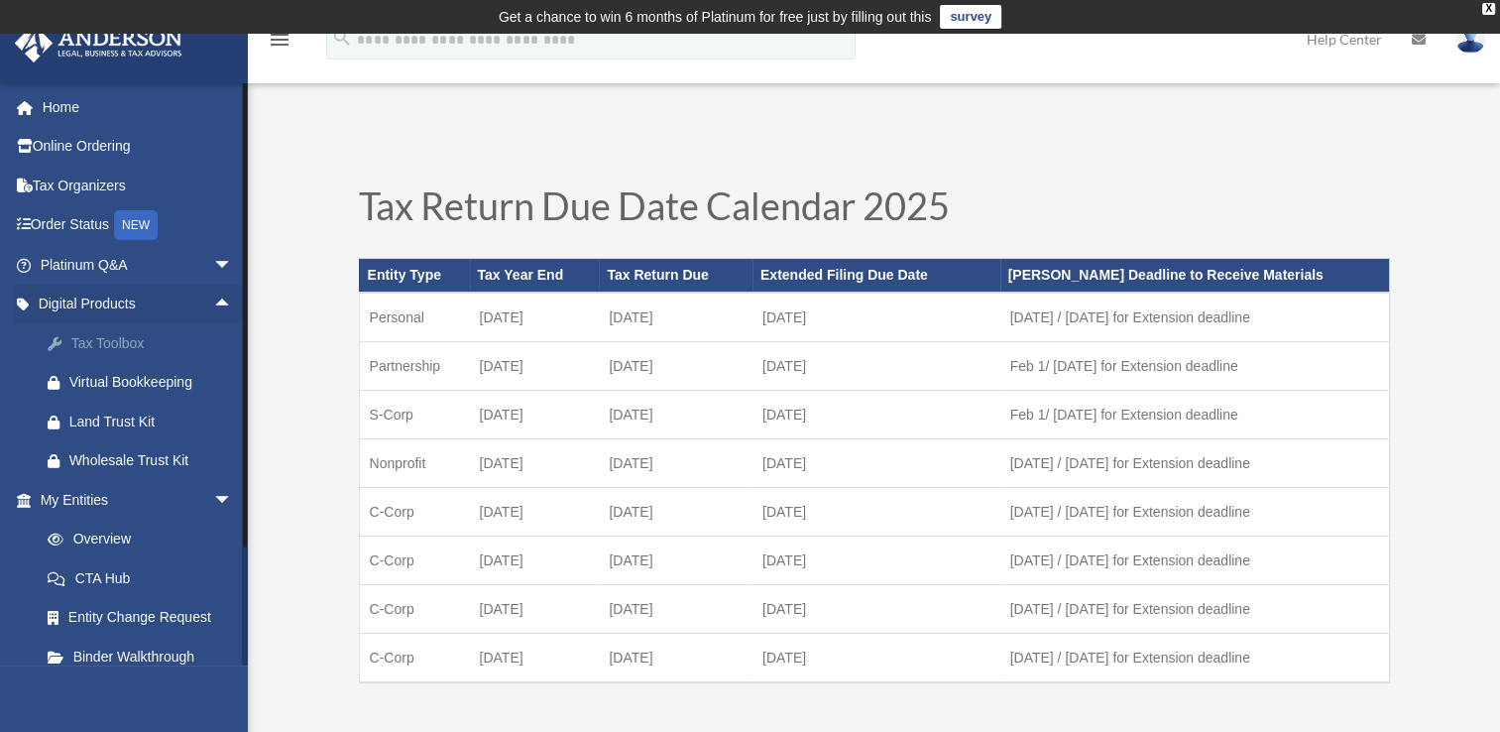
click at [115, 351] on div "Tax Toolbox" at bounding box center [153, 343] width 169 height 25
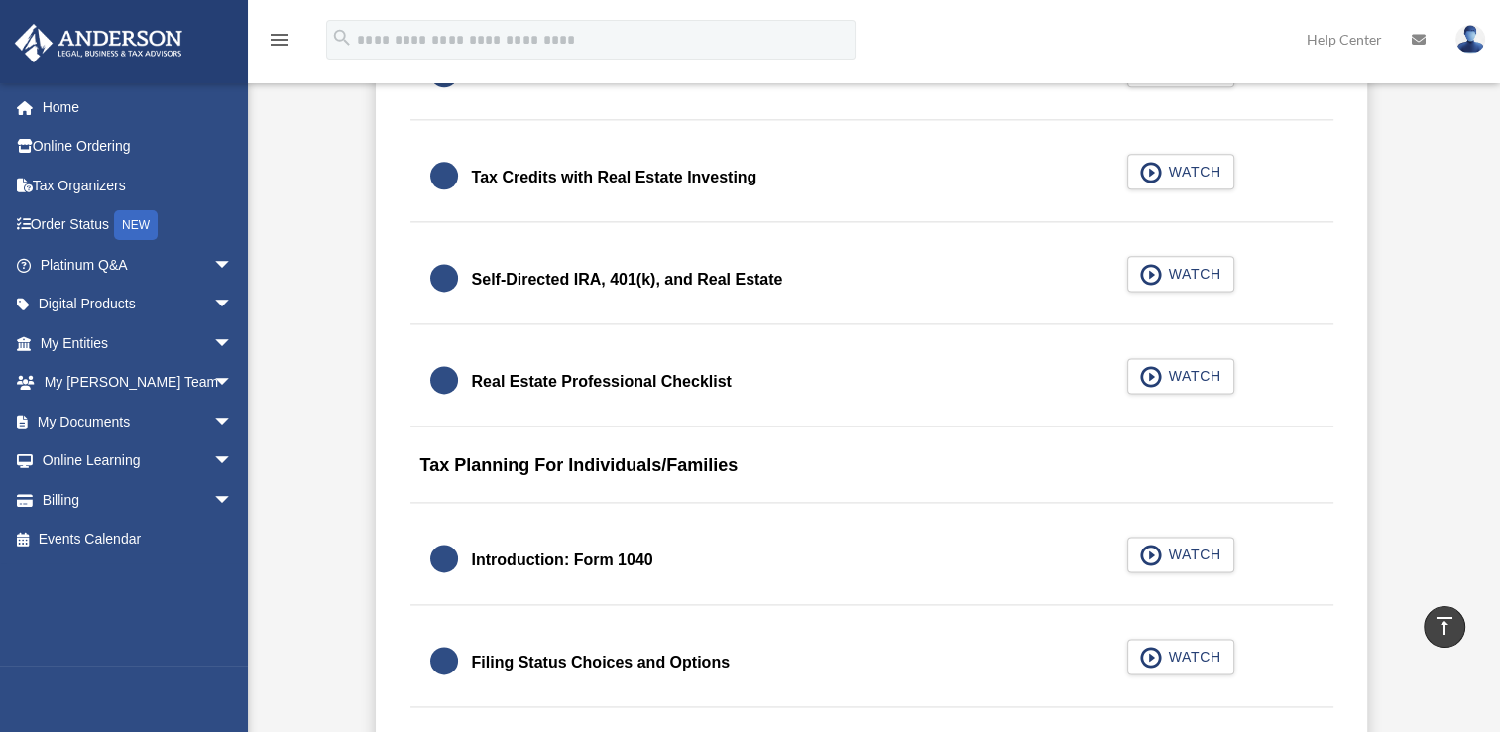
scroll to position [2643, 0]
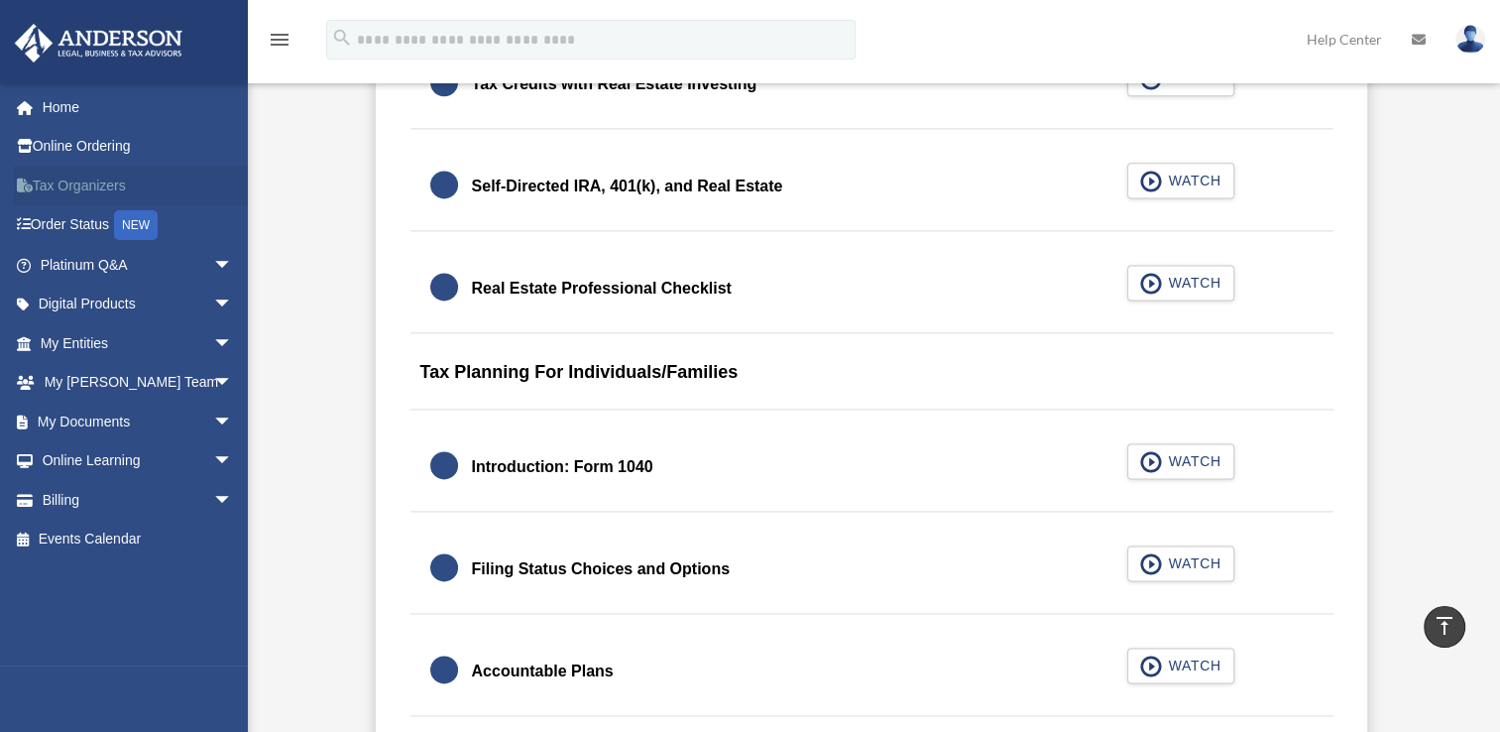
click at [112, 183] on link "Tax Organizers" at bounding box center [138, 186] width 249 height 40
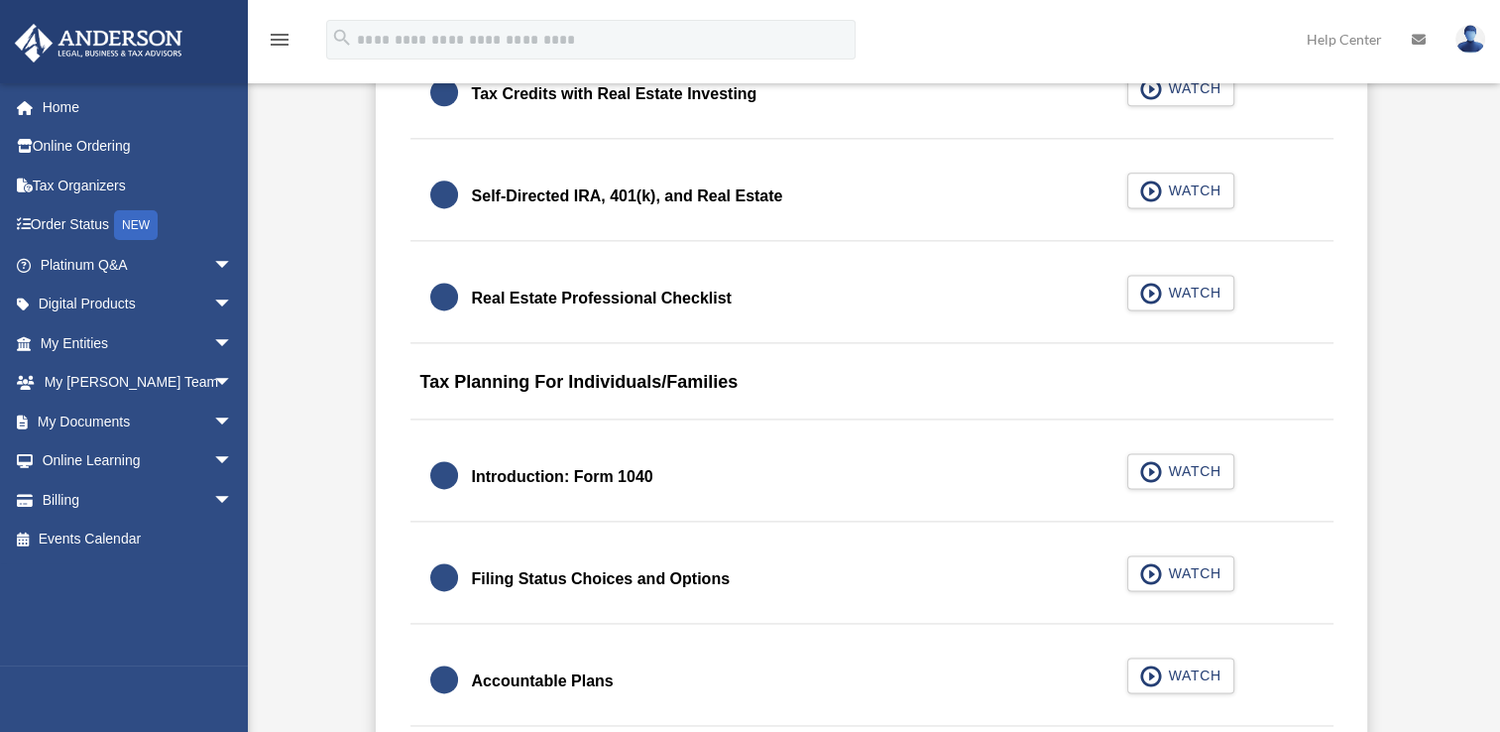
scroll to position [2643, 0]
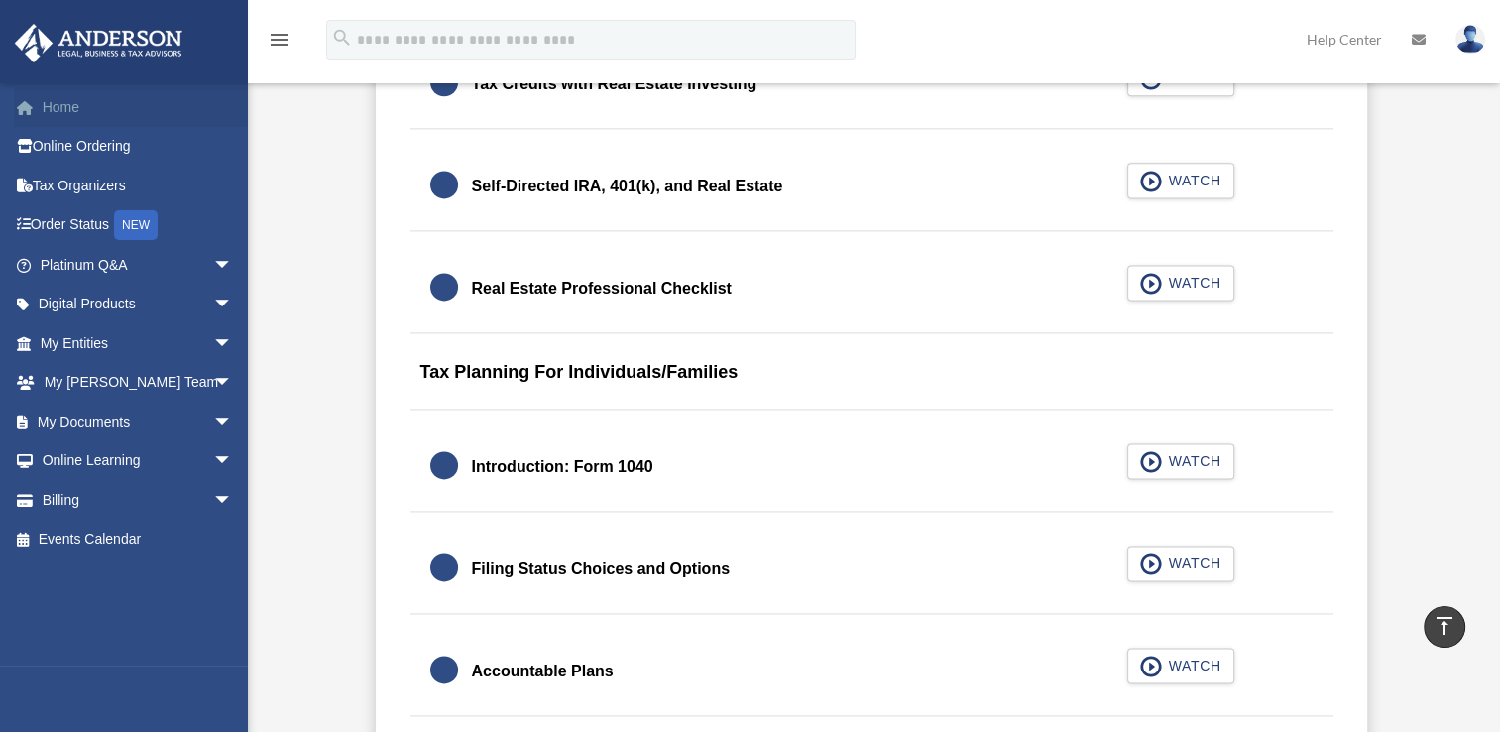
click at [70, 101] on link "Home" at bounding box center [138, 107] width 249 height 40
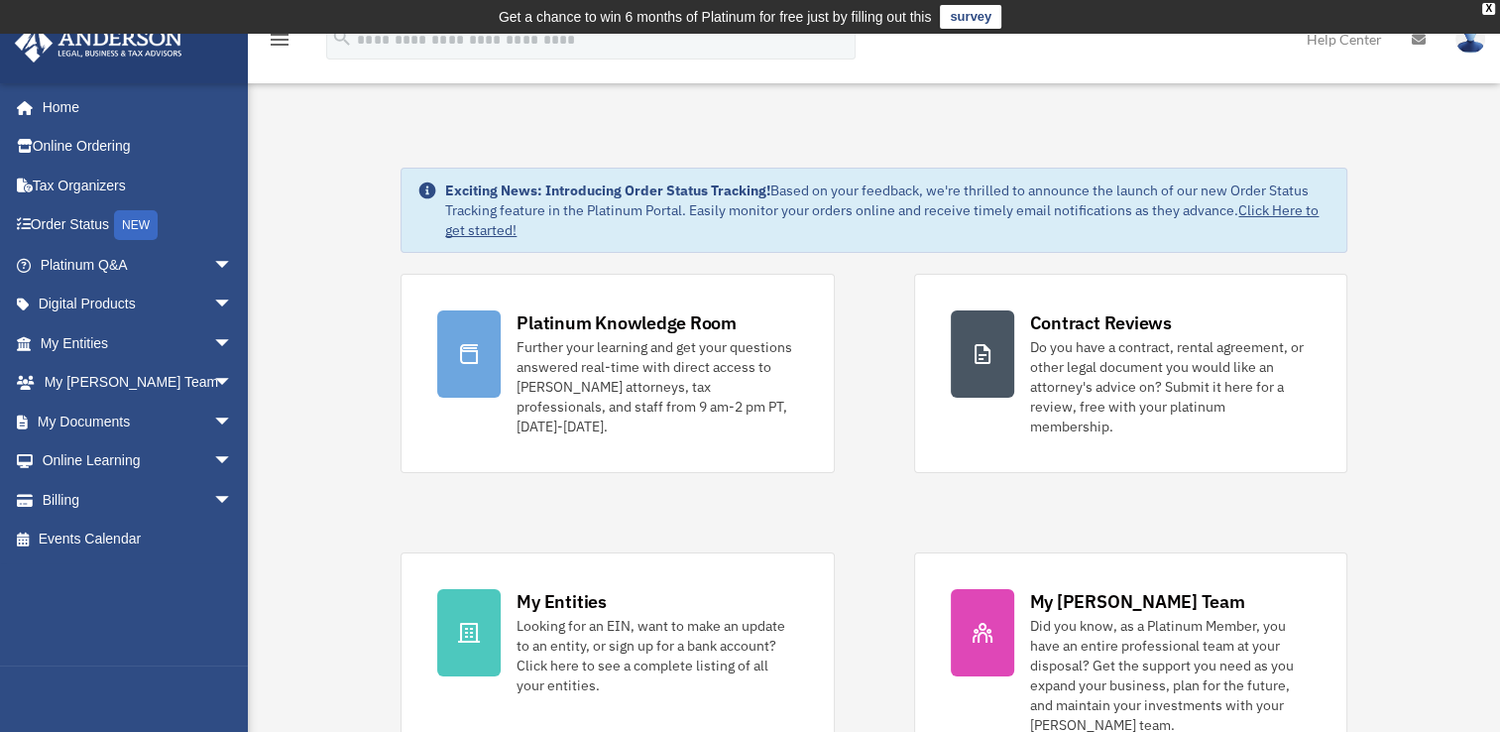
click at [959, 19] on link "survey" at bounding box center [970, 17] width 61 height 24
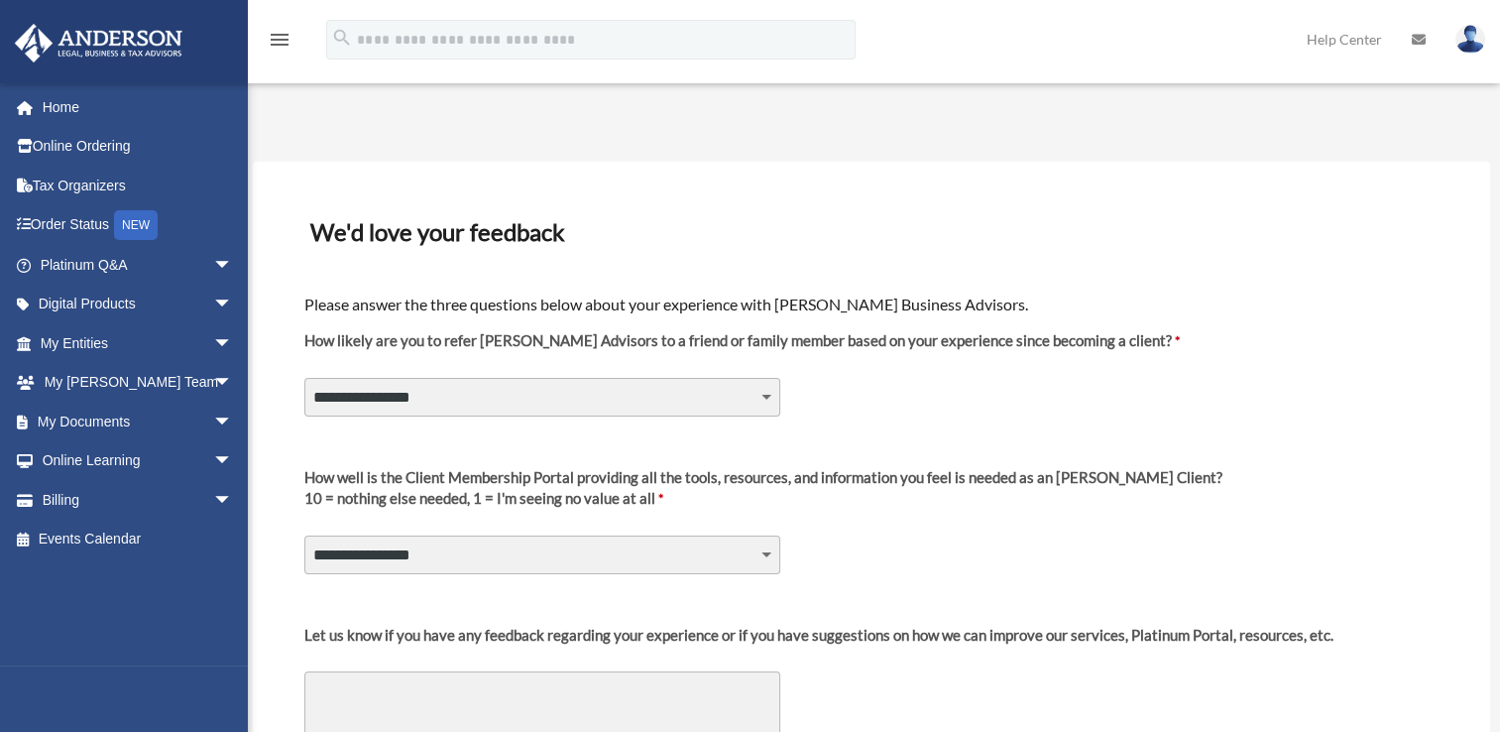
click at [765, 394] on select "**********" at bounding box center [542, 397] width 476 height 38
select select "********"
click at [304, 378] on select "**********" at bounding box center [542, 397] width 476 height 38
click at [761, 550] on select "**********" at bounding box center [542, 554] width 476 height 38
select select "********"
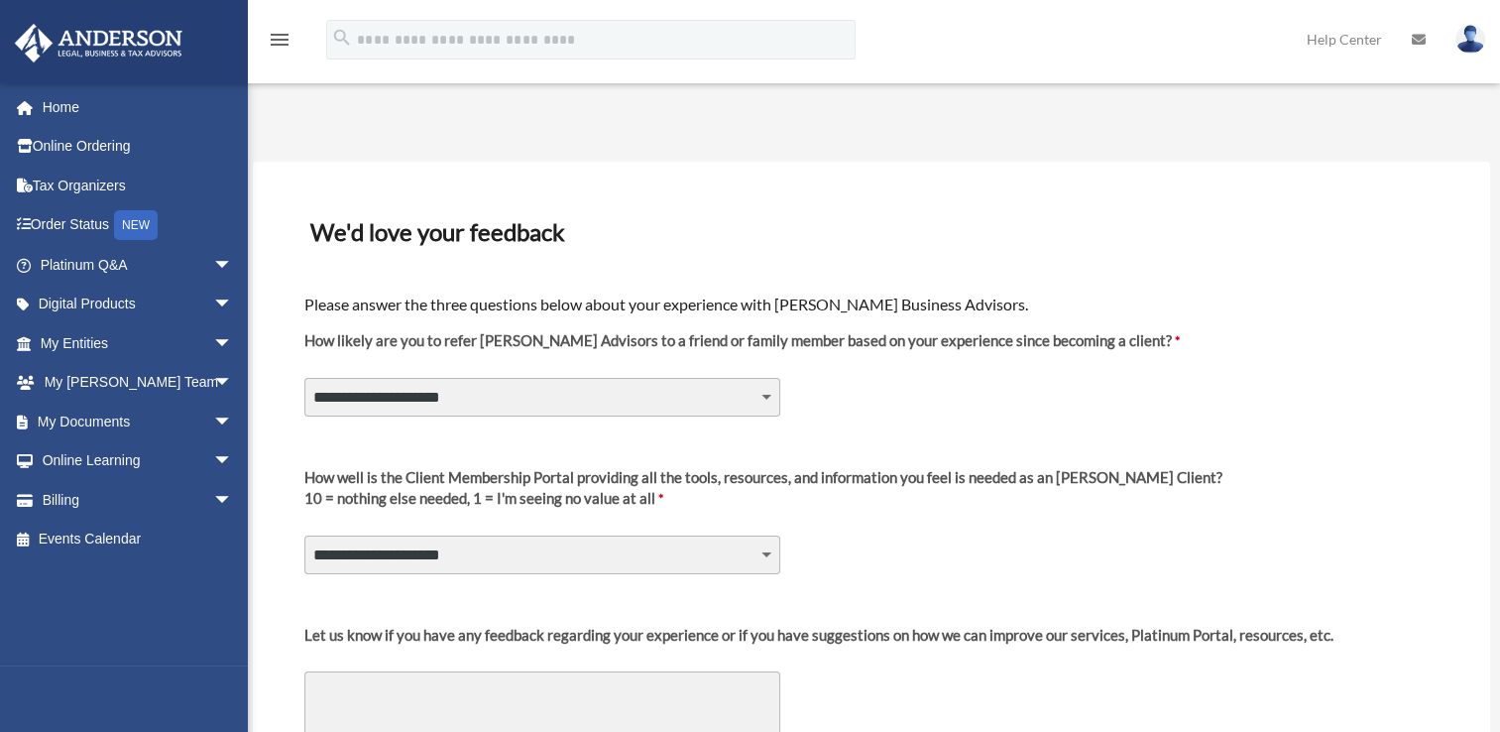
click at [304, 535] on select "**********" at bounding box center [542, 554] width 476 height 38
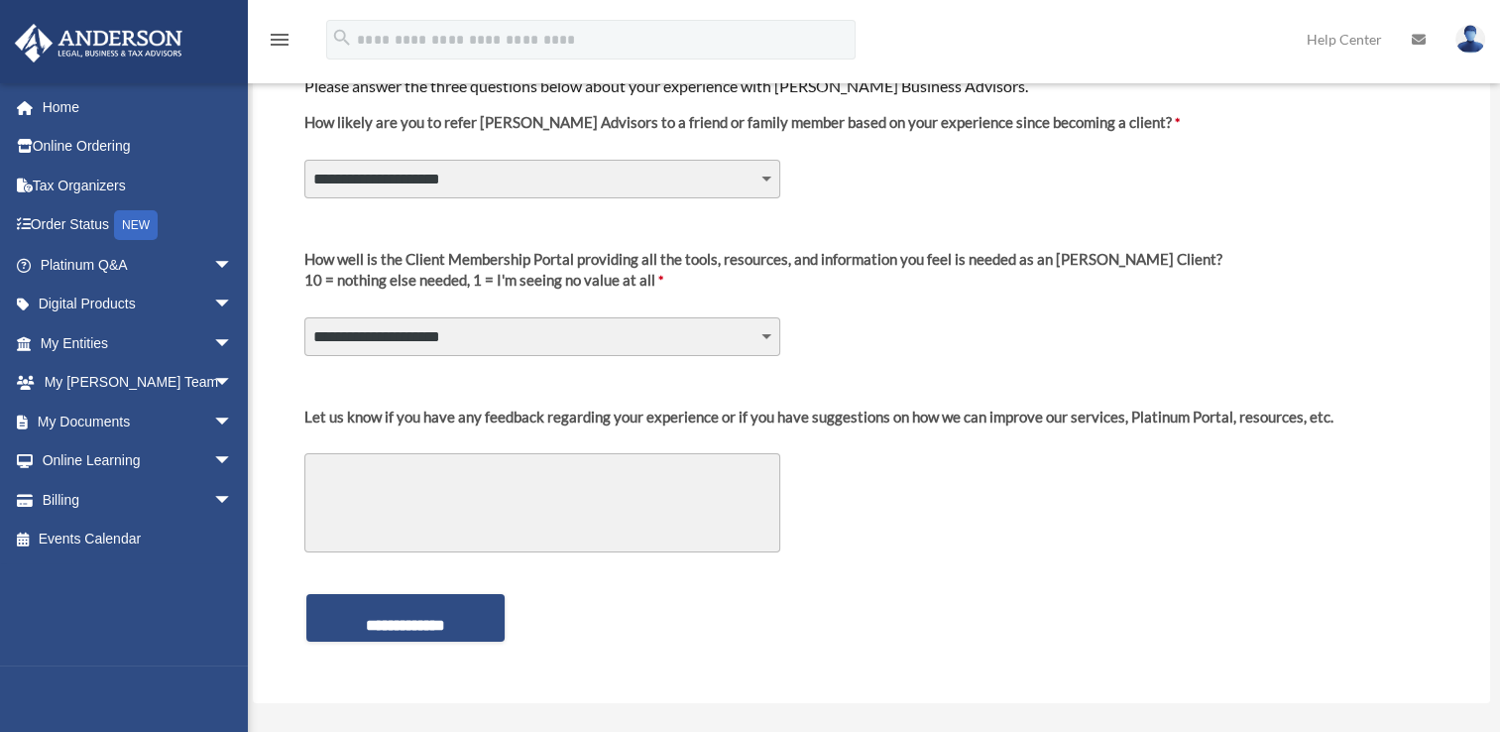
scroll to position [238, 0]
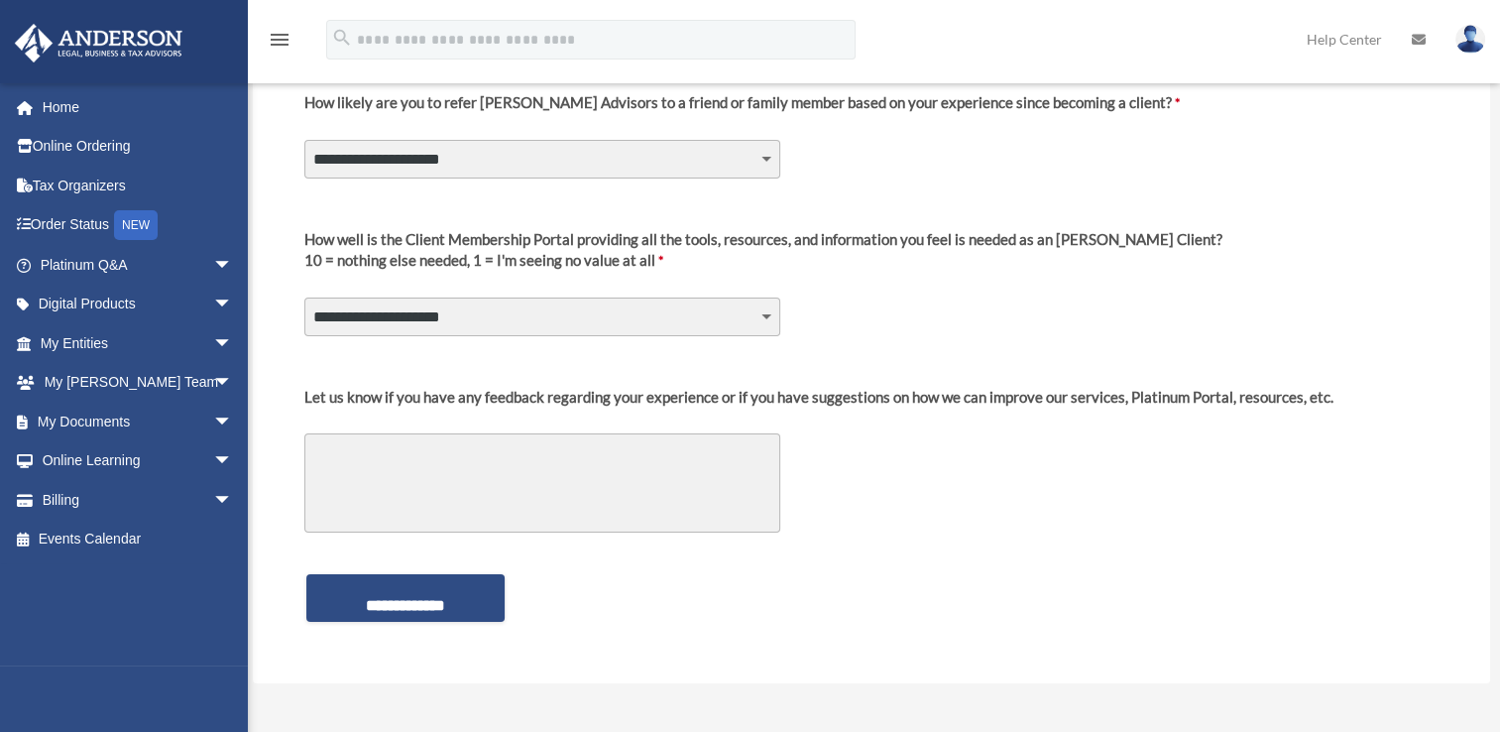
click at [500, 447] on textarea "Let us know if you have any feedback regarding your experience or if you have s…" at bounding box center [542, 482] width 476 height 99
click at [402, 585] on input "**********" at bounding box center [405, 598] width 198 height 48
